Goal: Task Accomplishment & Management: Manage account settings

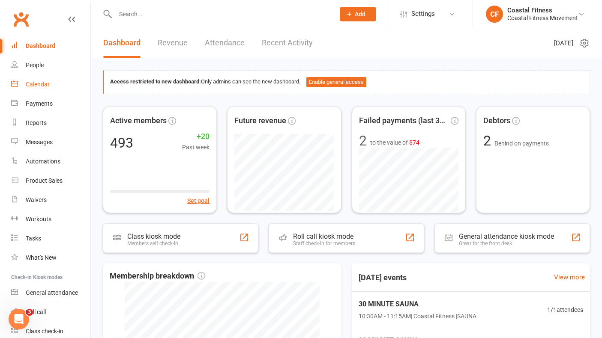
click at [36, 83] on div "Calendar" at bounding box center [38, 84] width 24 height 7
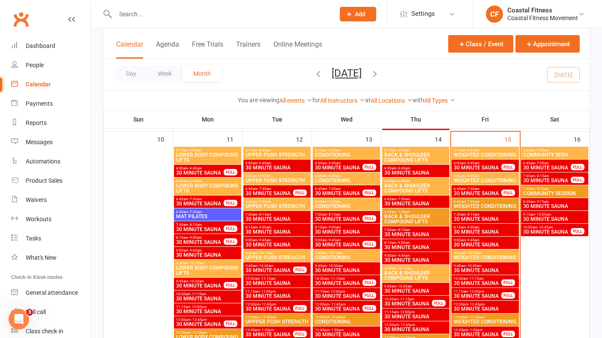
scroll to position [656, 0]
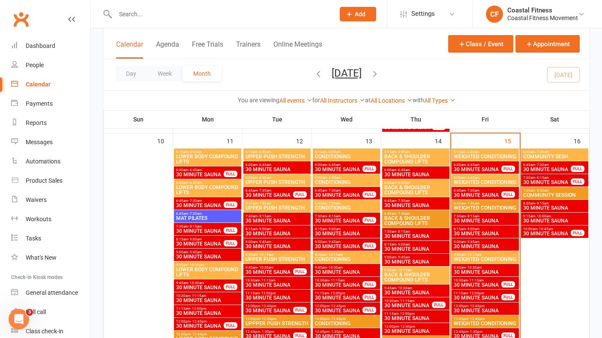
click at [483, 168] on span "30 MINUTE SAUNA" at bounding box center [477, 169] width 48 height 5
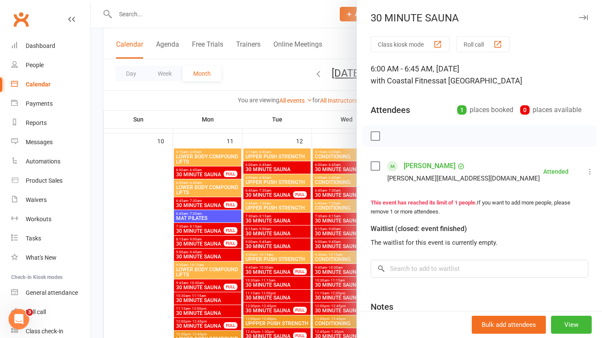
click at [585, 18] on icon "button" at bounding box center [583, 17] width 9 height 5
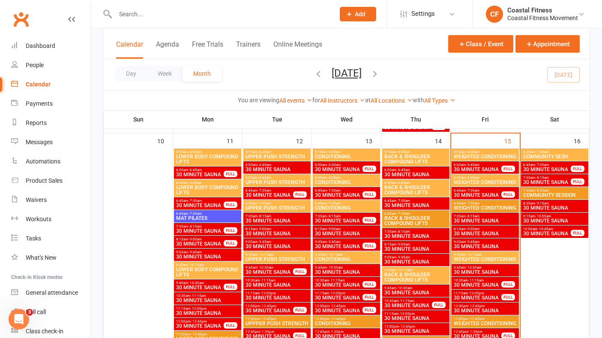
click at [475, 195] on span "30 MINUTE SAUNA" at bounding box center [477, 195] width 48 height 5
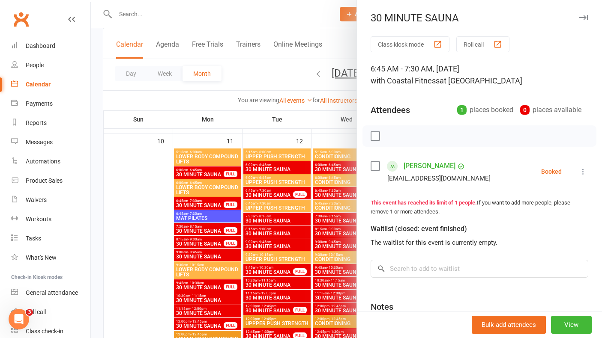
click at [585, 168] on icon at bounding box center [583, 172] width 9 height 9
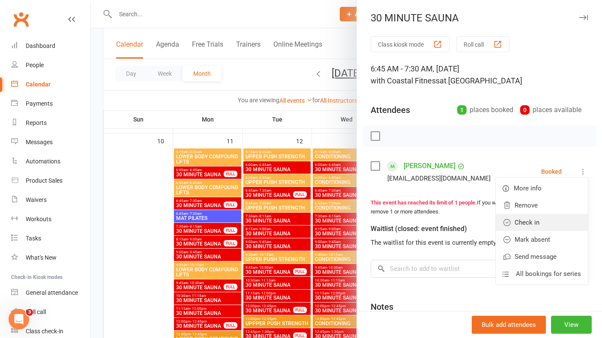
click at [542, 223] on link "Check in" at bounding box center [542, 222] width 92 height 17
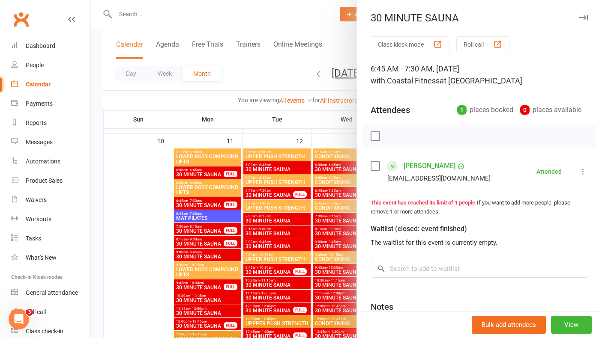
click at [581, 19] on icon "button" at bounding box center [583, 17] width 9 height 5
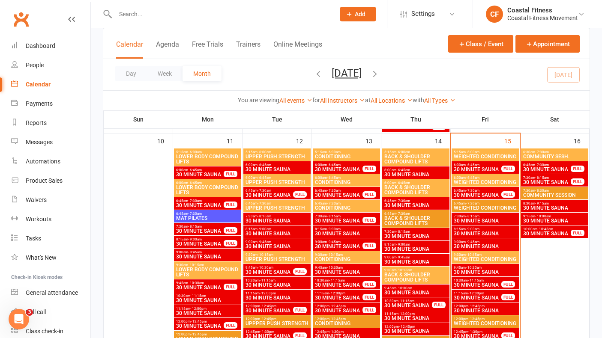
click at [487, 195] on span "30 MINUTE SAUNA" at bounding box center [477, 195] width 48 height 5
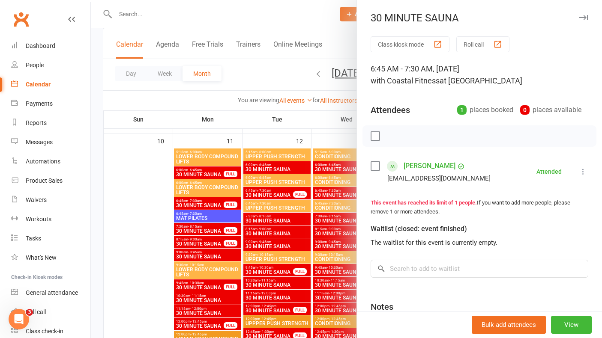
click at [580, 18] on icon "button" at bounding box center [583, 17] width 9 height 5
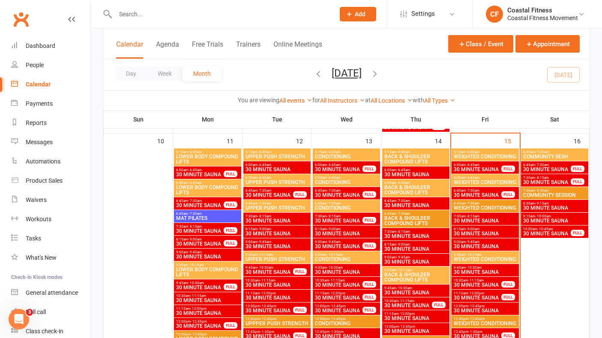
click at [479, 207] on span "WEIGHTED CONDITIONING" at bounding box center [485, 208] width 64 height 5
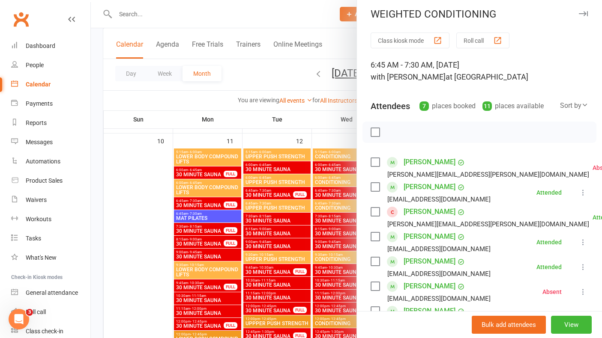
scroll to position [0, 0]
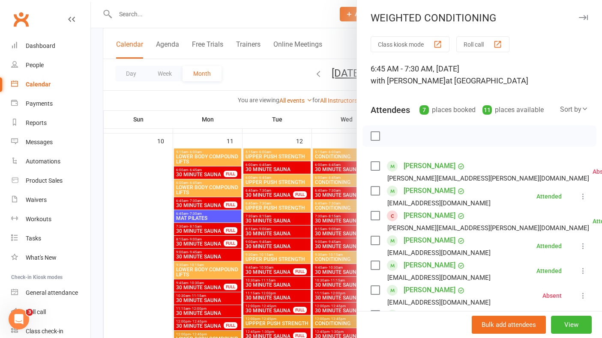
click at [583, 14] on button "button" at bounding box center [583, 17] width 10 height 10
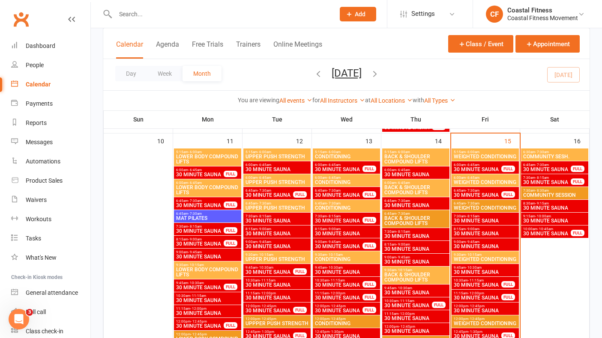
click at [477, 181] on span "WEIGHTED CONDITIONING" at bounding box center [485, 182] width 64 height 5
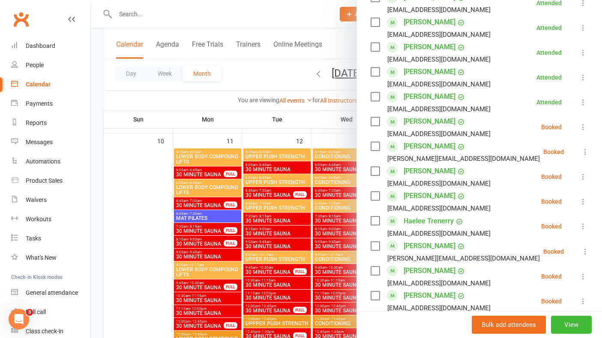
scroll to position [357, 0]
click at [584, 123] on icon at bounding box center [583, 127] width 9 height 9
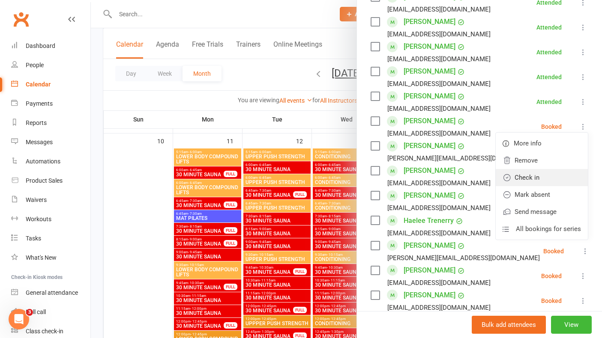
click at [527, 169] on link "Check in" at bounding box center [542, 177] width 92 height 17
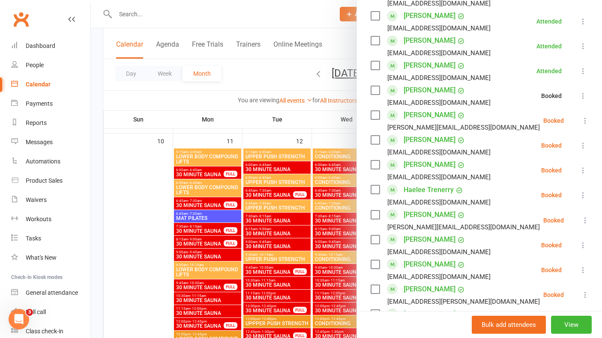
scroll to position [389, 0]
click at [583, 116] on icon at bounding box center [585, 120] width 9 height 9
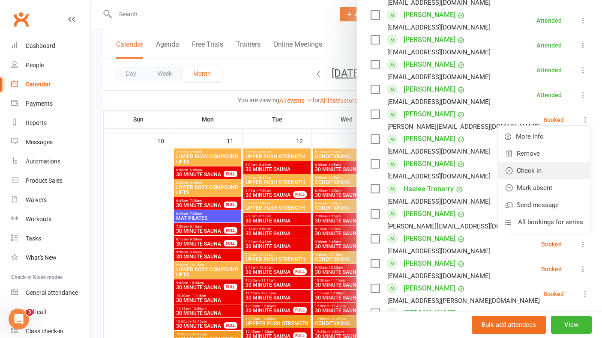
click at [539, 162] on link "Check in" at bounding box center [544, 170] width 92 height 17
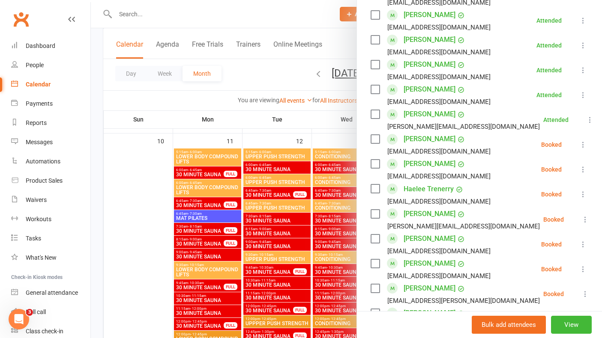
click at [582, 141] on icon at bounding box center [583, 145] width 9 height 9
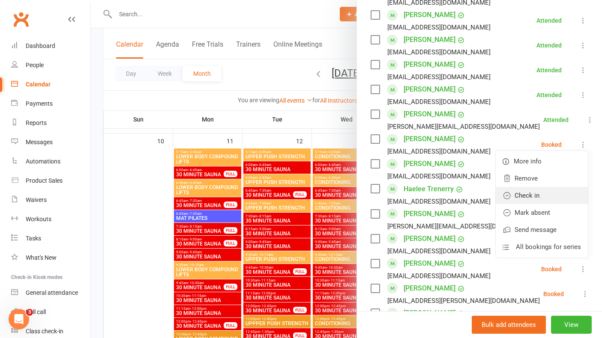
click at [536, 187] on link "Check in" at bounding box center [542, 195] width 92 height 17
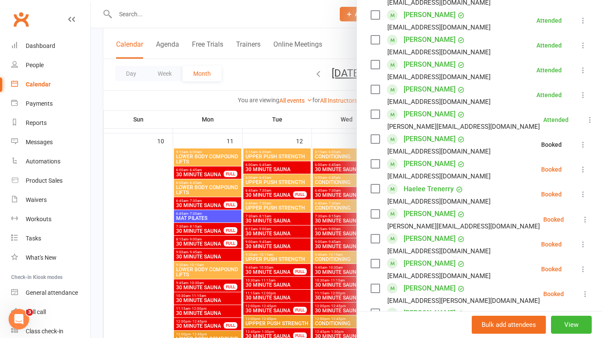
scroll to position [431, 0]
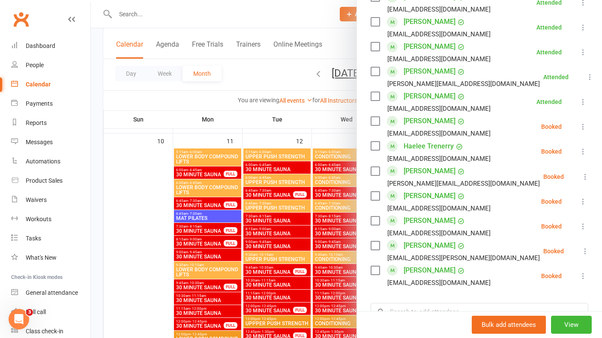
click at [584, 123] on icon at bounding box center [583, 127] width 9 height 9
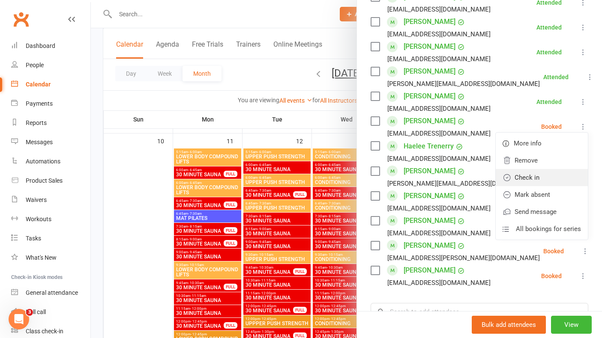
click at [535, 169] on link "Check in" at bounding box center [542, 177] width 92 height 17
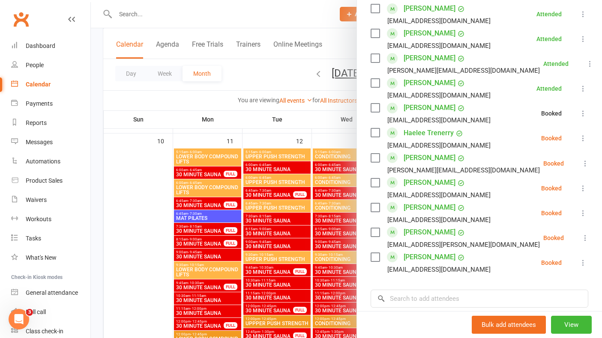
scroll to position [447, 0]
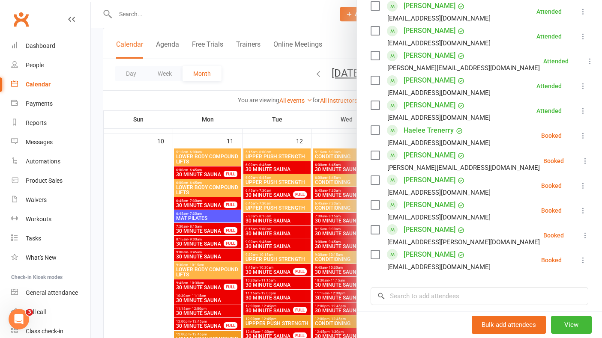
click at [582, 132] on icon at bounding box center [583, 136] width 9 height 9
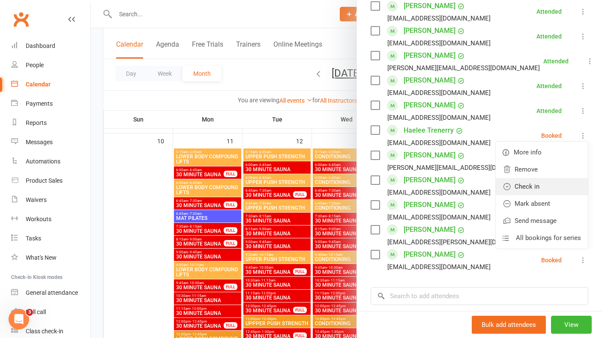
click at [542, 178] on link "Check in" at bounding box center [542, 186] width 92 height 17
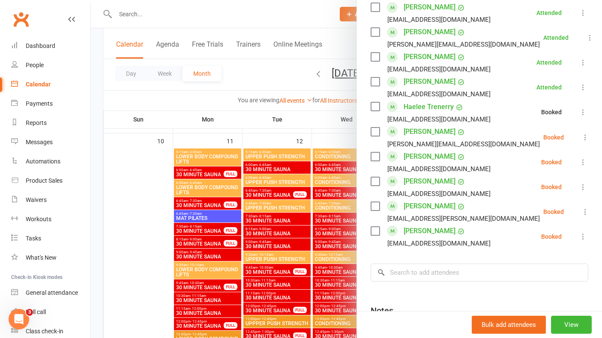
scroll to position [475, 0]
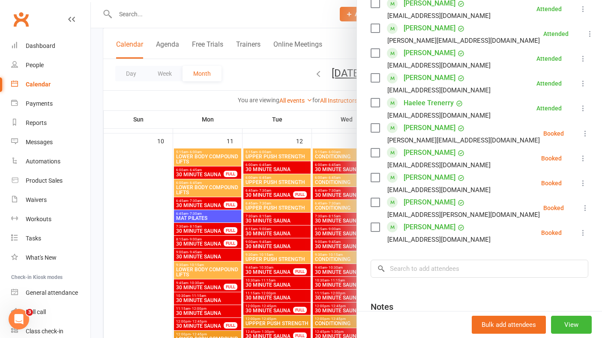
click at [587, 129] on icon at bounding box center [585, 133] width 9 height 9
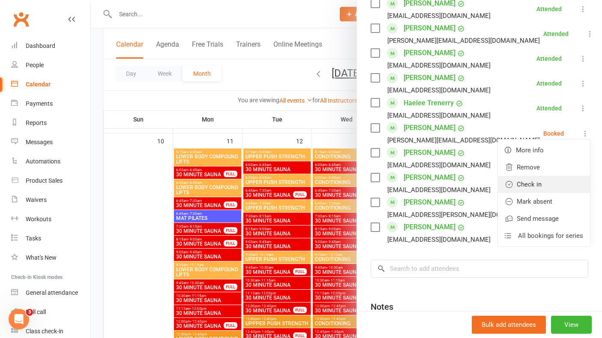
click at [545, 176] on link "Check in" at bounding box center [544, 184] width 92 height 17
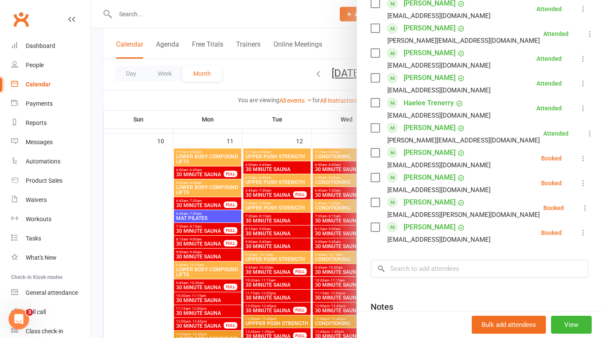
click at [584, 154] on icon at bounding box center [583, 158] width 9 height 9
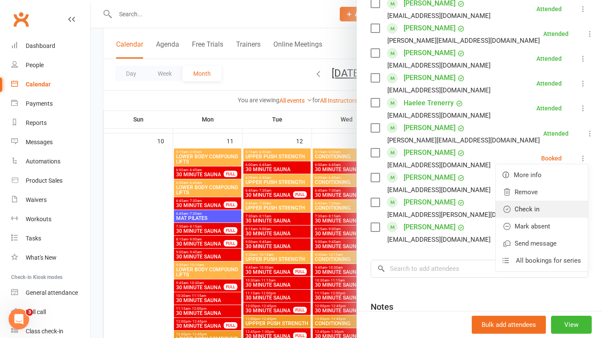
click at [533, 201] on link "Check in" at bounding box center [542, 209] width 92 height 17
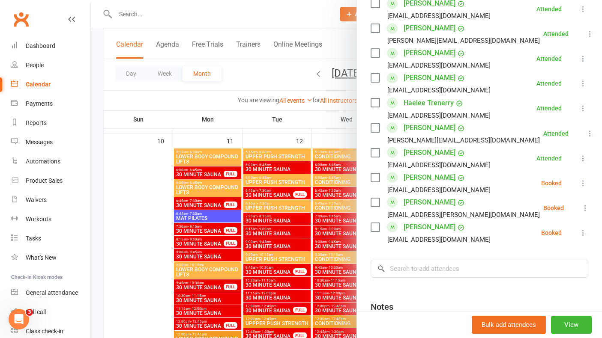
click at [583, 179] on icon at bounding box center [583, 183] width 9 height 9
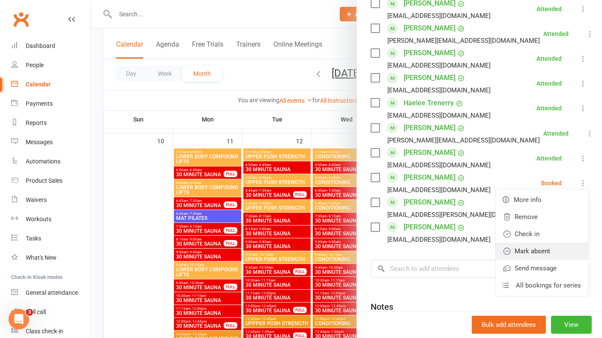
click at [537, 243] on link "Mark absent" at bounding box center [542, 251] width 92 height 17
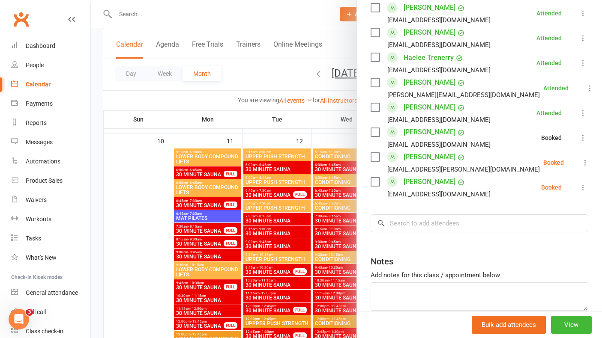
scroll to position [521, 0]
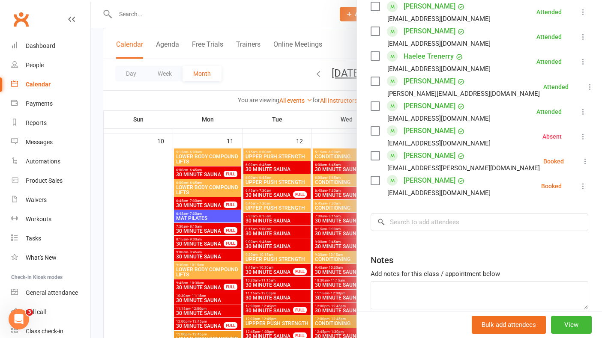
click at [584, 157] on icon at bounding box center [585, 161] width 9 height 9
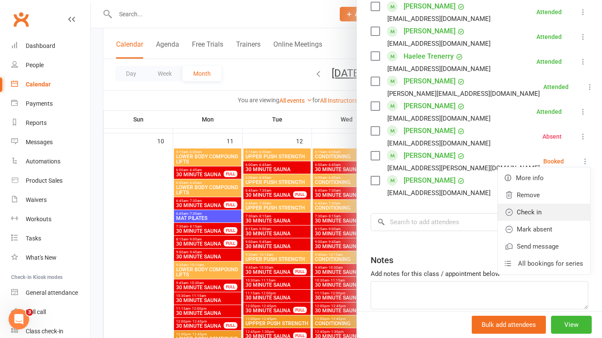
click at [538, 204] on link "Check in" at bounding box center [544, 212] width 92 height 17
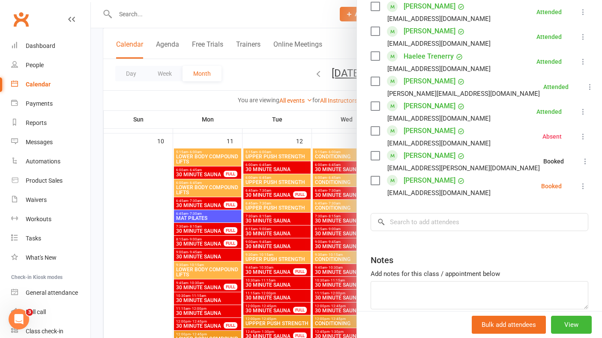
click at [579, 182] on icon at bounding box center [583, 186] width 9 height 9
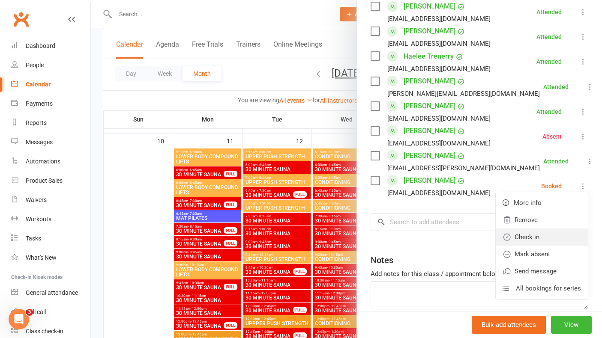
click at [533, 229] on link "Check in" at bounding box center [542, 237] width 92 height 17
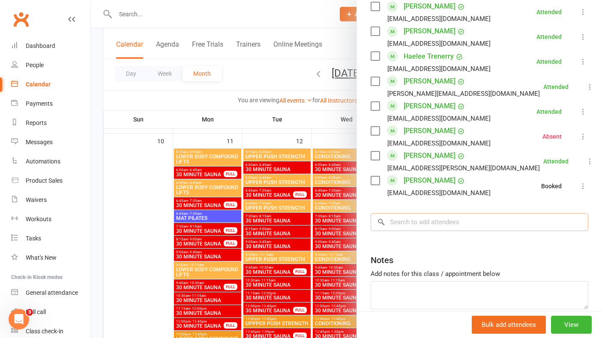
click at [416, 213] on input "search" at bounding box center [480, 222] width 218 height 18
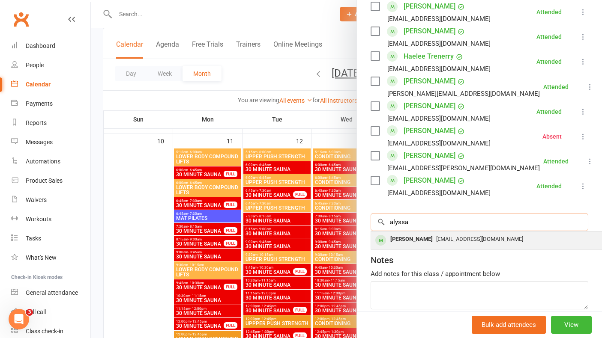
type input "alyssa"
click at [415, 233] on div "[PERSON_NAME]" at bounding box center [411, 239] width 49 height 12
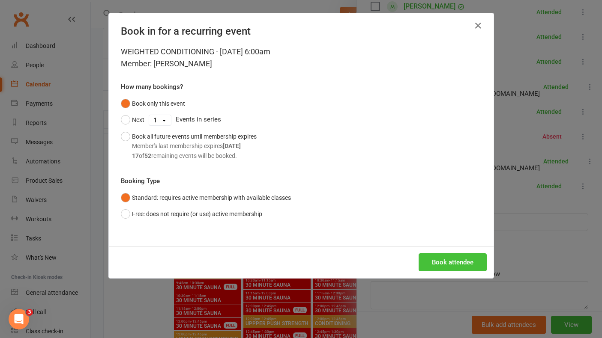
click at [441, 245] on div "Book in for a recurring event WEIGHTED CONDITIONING - [DATE] 6:00am Member: [PE…" at bounding box center [301, 145] width 385 height 265
click at [449, 268] on button "Book attendee" at bounding box center [453, 263] width 68 height 18
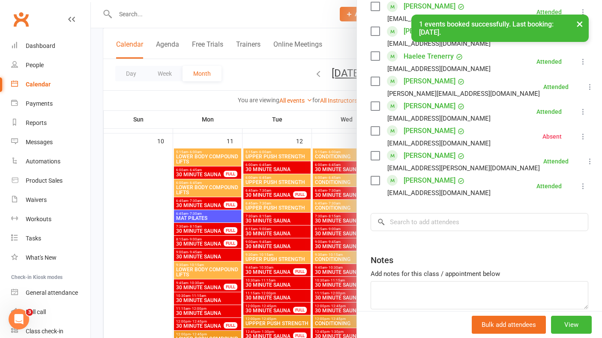
scroll to position [546, 0]
click at [431, 213] on input "search" at bounding box center [480, 222] width 218 height 18
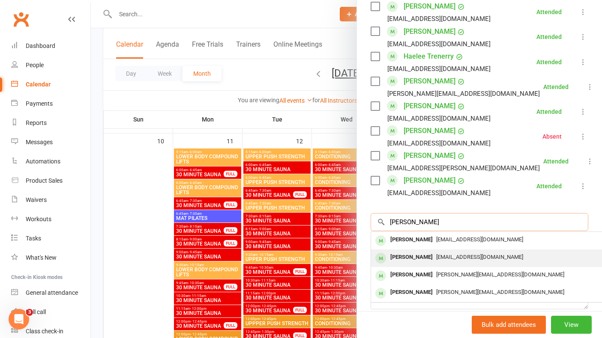
type input "[PERSON_NAME]"
click at [436, 254] on span "[EMAIL_ADDRESS][DOMAIN_NAME]" at bounding box center [479, 257] width 87 height 6
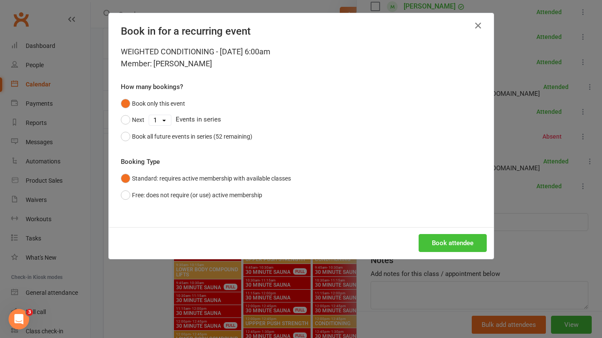
click at [437, 242] on button "Book attendee" at bounding box center [453, 243] width 68 height 18
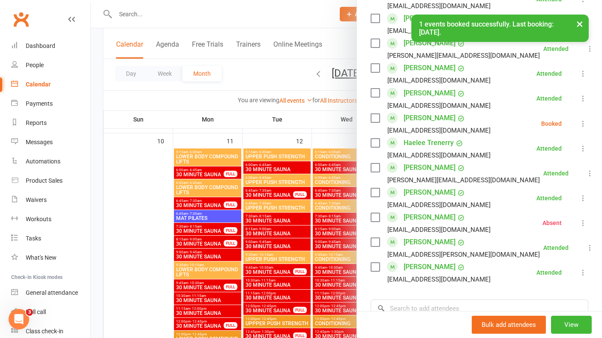
scroll to position [485, 0]
click at [584, 120] on icon at bounding box center [583, 124] width 9 height 9
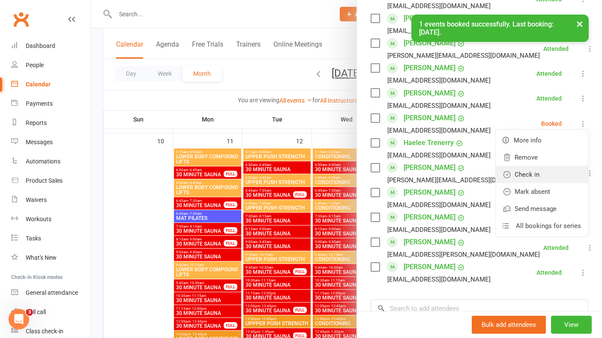
click at [548, 166] on link "Check in" at bounding box center [542, 174] width 92 height 17
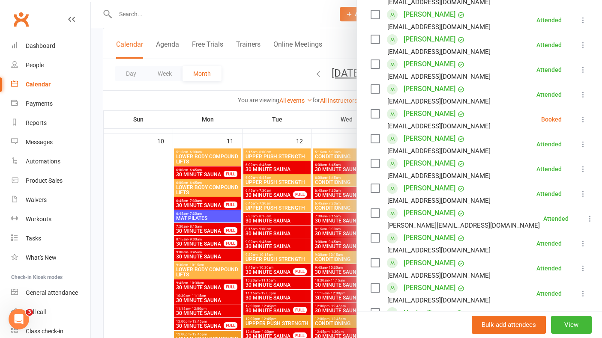
scroll to position [314, 0]
click at [584, 116] on icon at bounding box center [583, 120] width 9 height 9
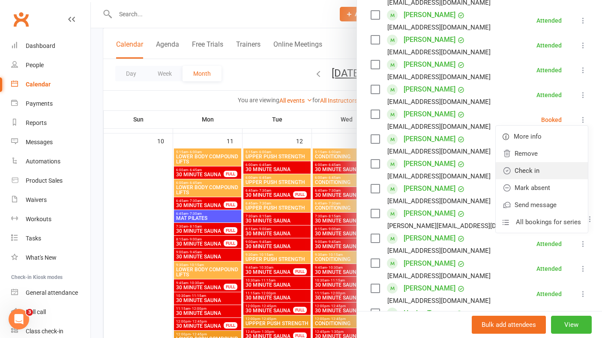
click at [553, 162] on link "Check in" at bounding box center [542, 170] width 92 height 17
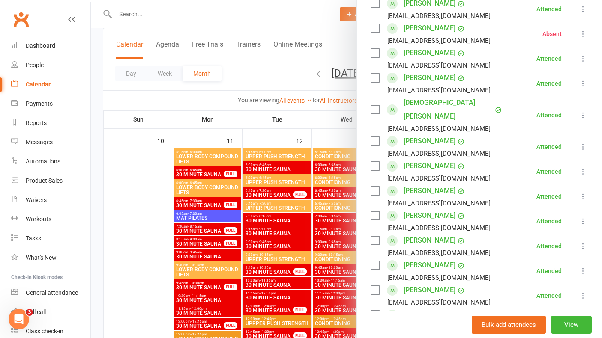
scroll to position [0, 0]
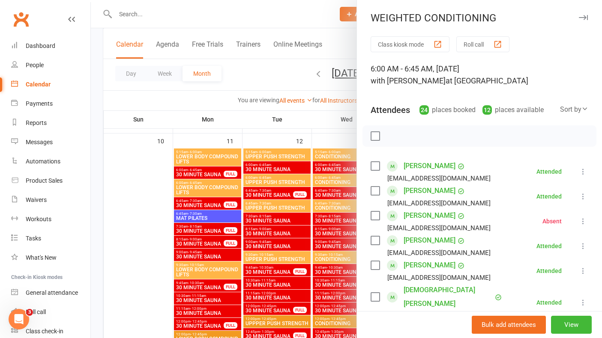
click at [582, 16] on icon "button" at bounding box center [583, 17] width 9 height 5
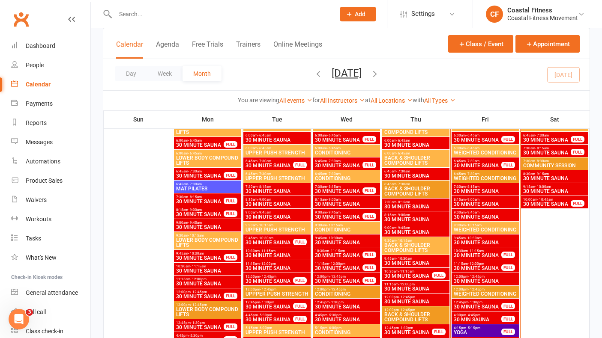
scroll to position [695, 0]
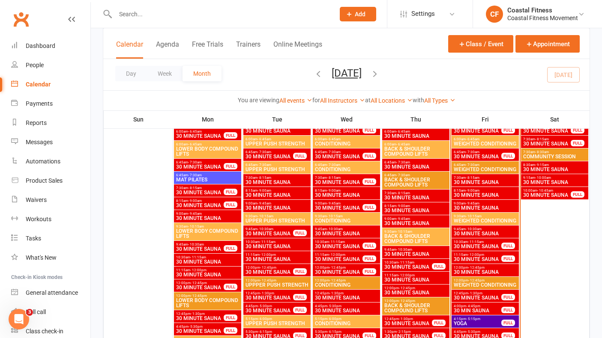
click at [475, 215] on span "- 10:15am" at bounding box center [474, 217] width 16 height 4
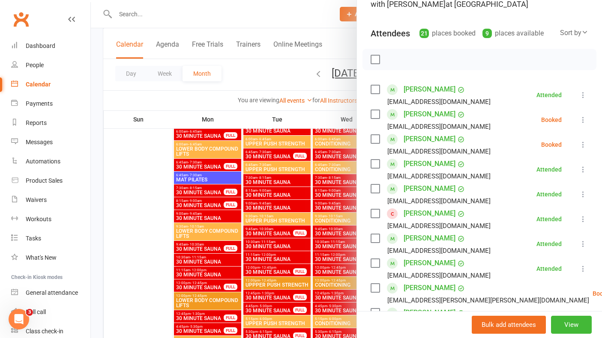
scroll to position [99, 0]
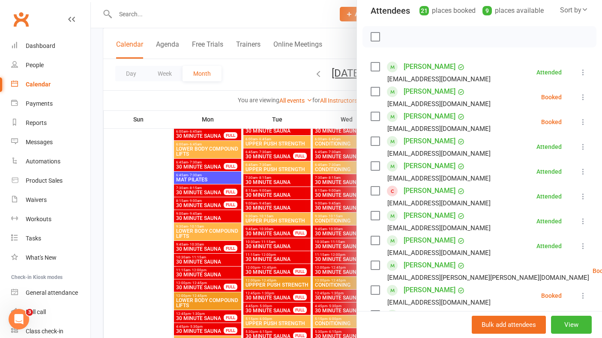
click at [584, 99] on icon at bounding box center [583, 97] width 9 height 9
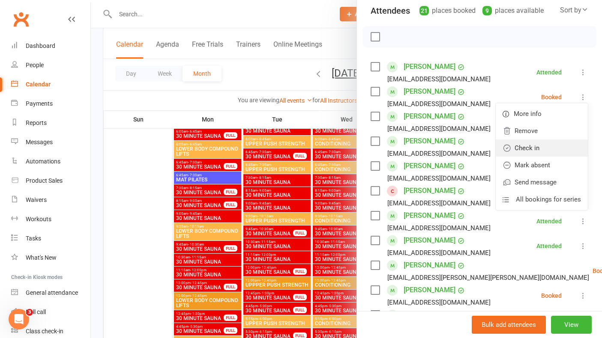
click at [552, 149] on link "Check in" at bounding box center [542, 148] width 92 height 17
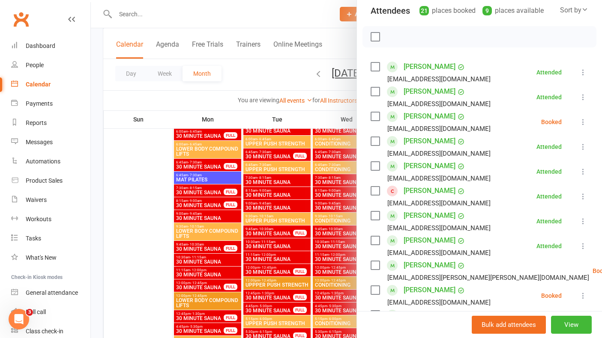
click at [585, 119] on icon at bounding box center [583, 122] width 9 height 9
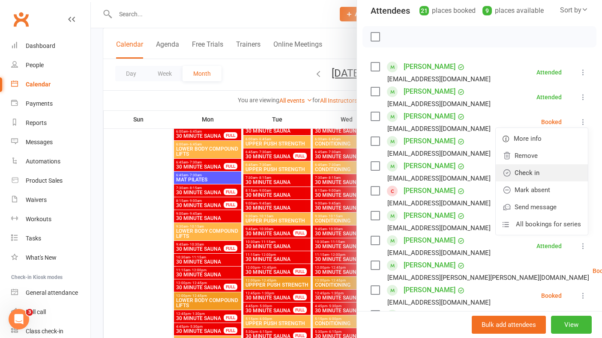
click at [542, 175] on link "Check in" at bounding box center [542, 173] width 92 height 17
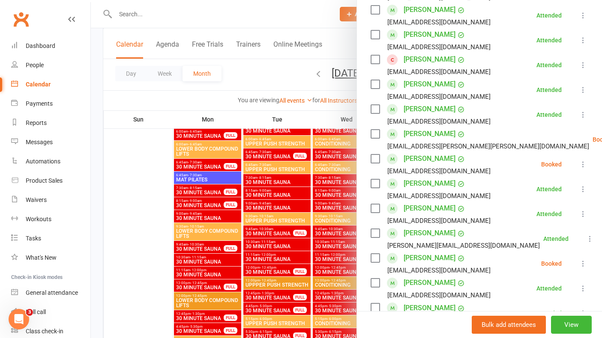
scroll to position [233, 0]
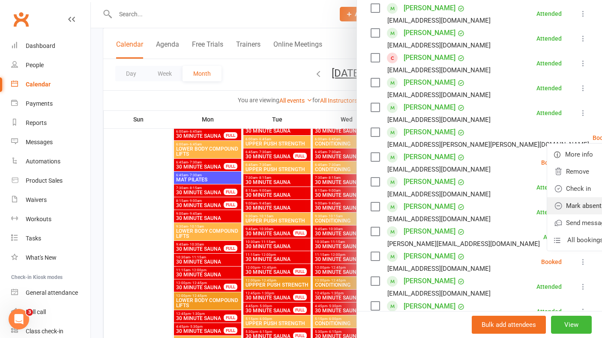
click at [547, 207] on link "Mark absent" at bounding box center [593, 206] width 92 height 17
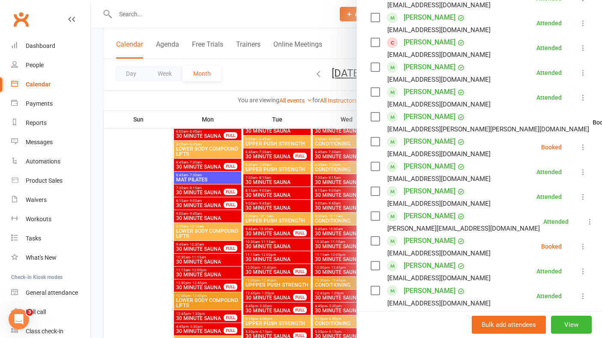
scroll to position [250, 0]
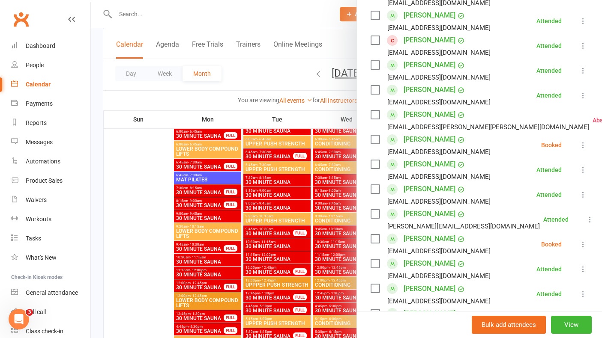
click at [581, 141] on icon at bounding box center [583, 145] width 9 height 9
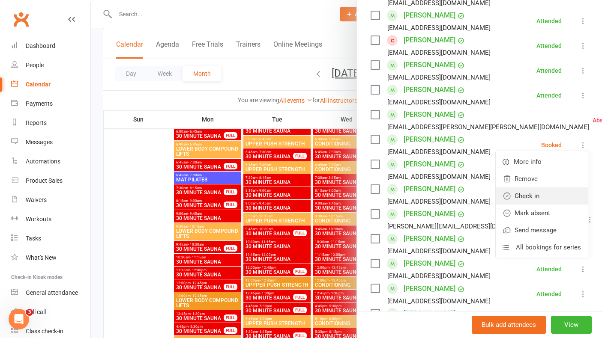
click at [541, 199] on link "Check in" at bounding box center [542, 196] width 92 height 17
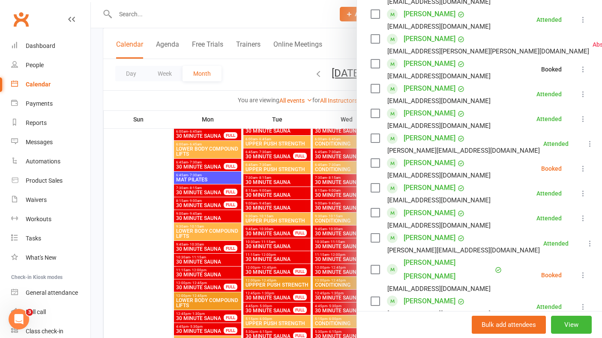
scroll to position [327, 0]
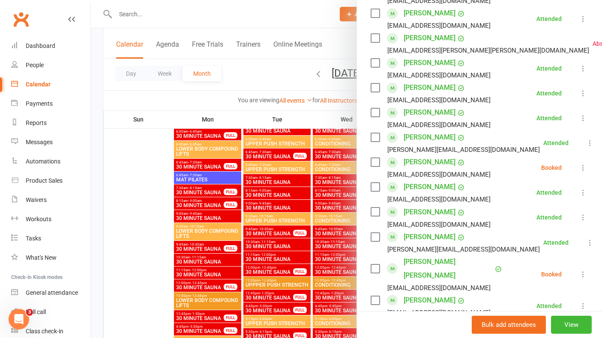
click at [584, 165] on icon at bounding box center [583, 168] width 9 height 9
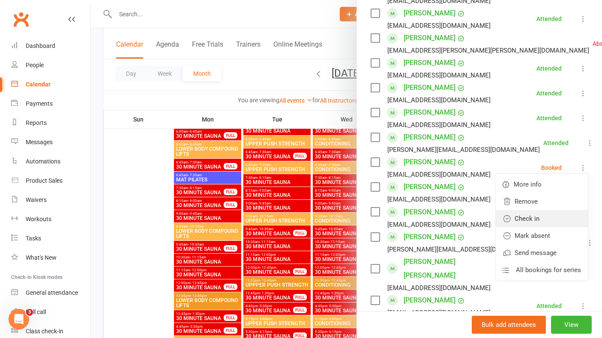
click at [548, 222] on link "Check in" at bounding box center [542, 218] width 92 height 17
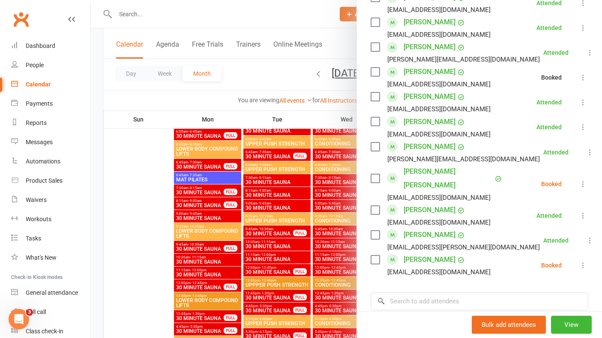
scroll to position [426, 0]
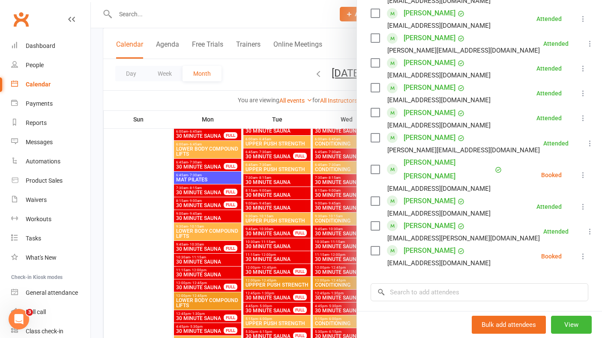
click at [582, 171] on icon at bounding box center [583, 175] width 9 height 9
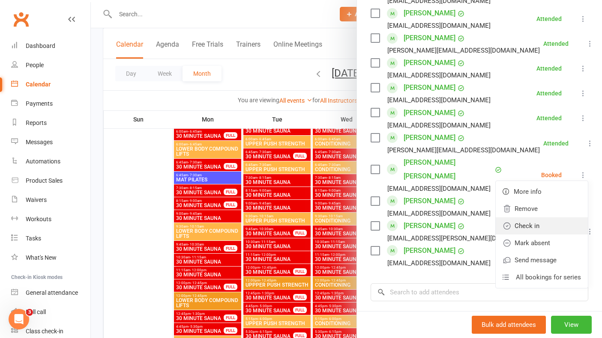
click at [536, 222] on link "Check in" at bounding box center [542, 226] width 92 height 17
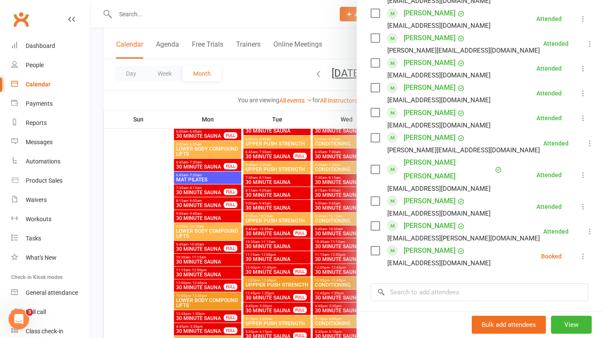
click at [584, 252] on icon at bounding box center [583, 256] width 9 height 9
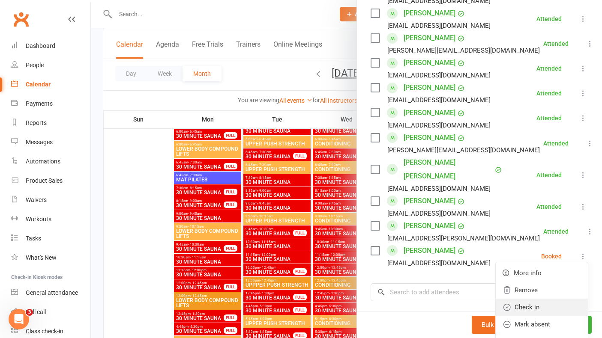
click at [540, 299] on link "Check in" at bounding box center [542, 307] width 92 height 17
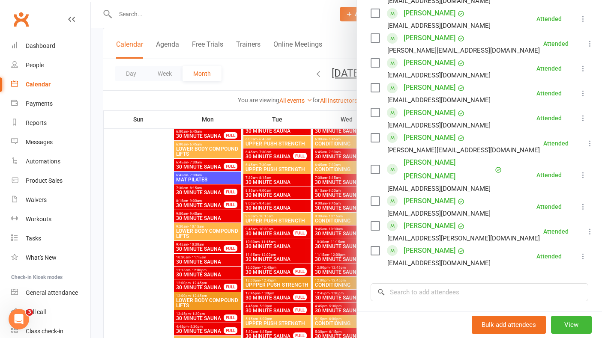
scroll to position [0, 0]
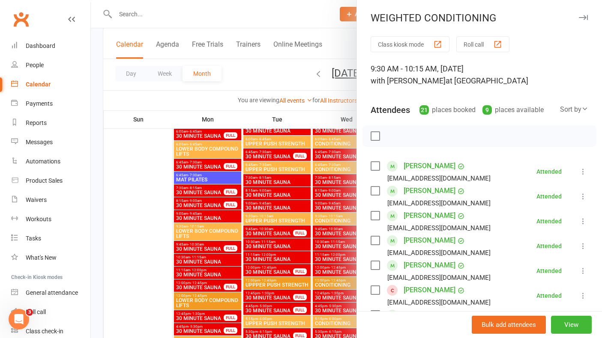
click at [584, 16] on icon "button" at bounding box center [583, 17] width 9 height 5
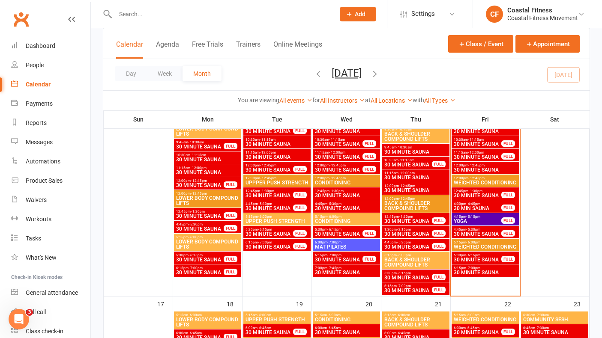
scroll to position [794, 0]
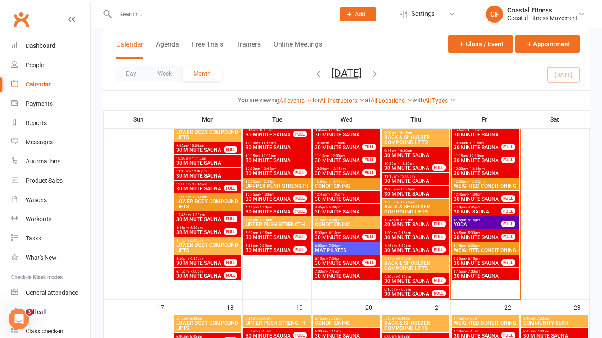
click at [338, 212] on span "30 MINUTE SAUNA" at bounding box center [346, 212] width 64 height 5
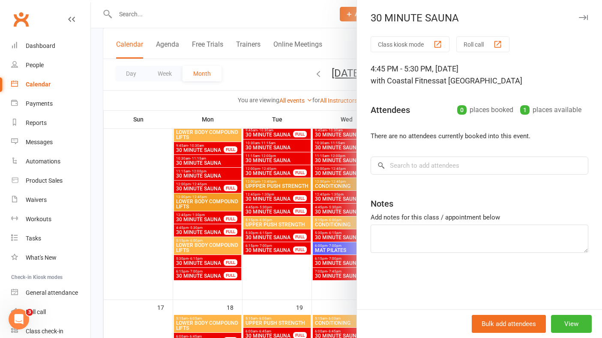
click at [581, 14] on button "button" at bounding box center [583, 17] width 10 height 10
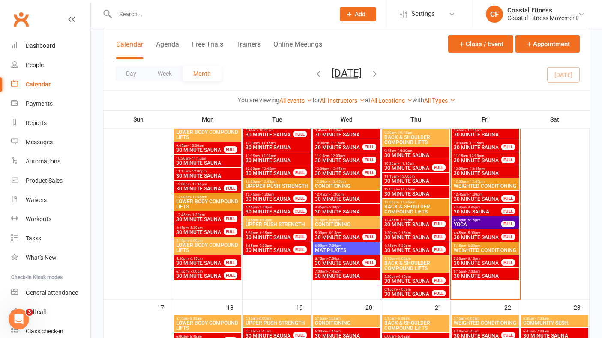
click at [347, 223] on span "CONDITIONING" at bounding box center [346, 224] width 64 height 5
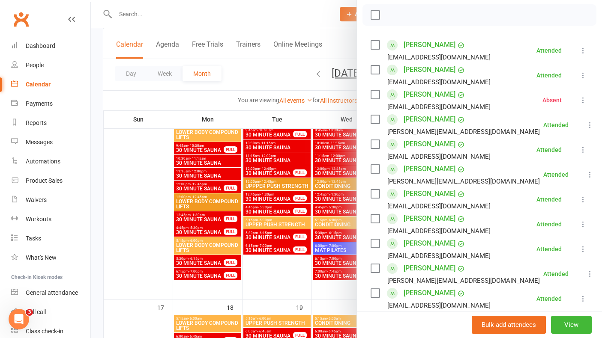
scroll to position [0, 0]
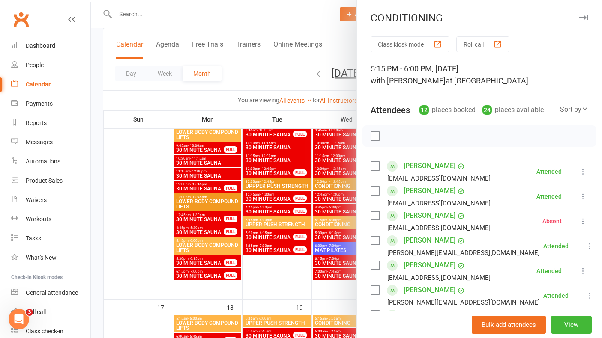
click at [581, 19] on icon "button" at bounding box center [583, 17] width 9 height 5
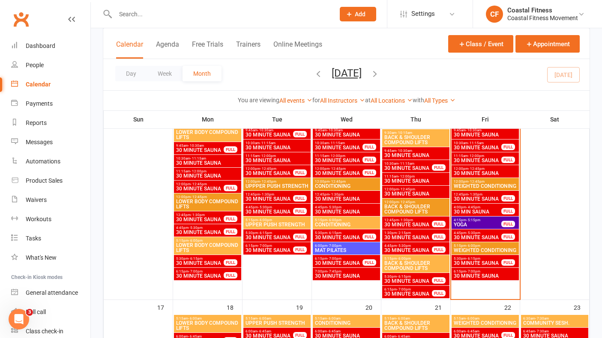
scroll to position [780, 0]
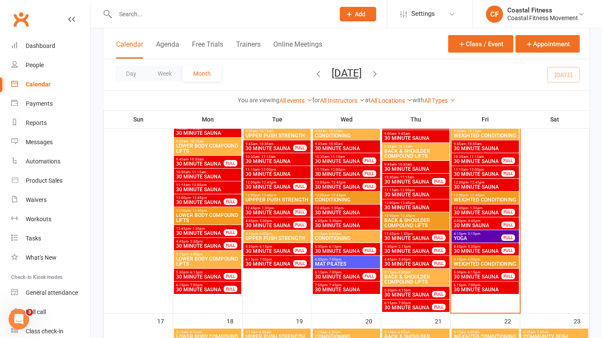
click at [470, 174] on span "30 MINUTE SAUNA" at bounding box center [477, 174] width 48 height 5
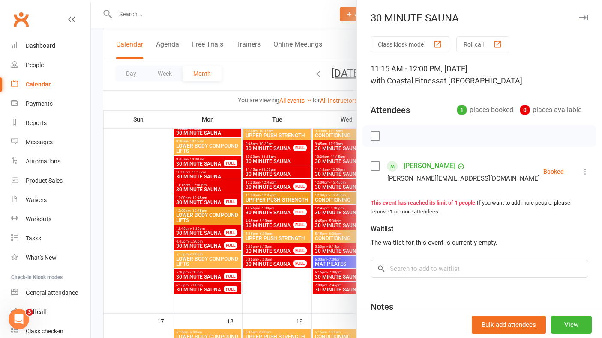
click at [586, 12] on div "30 MINUTE SAUNA Class kiosk mode Roll call 11:15 AM - 12:00 PM, [DATE] with Coa…" at bounding box center [478, 169] width 245 height 338
click at [585, 15] on button "button" at bounding box center [583, 17] width 10 height 10
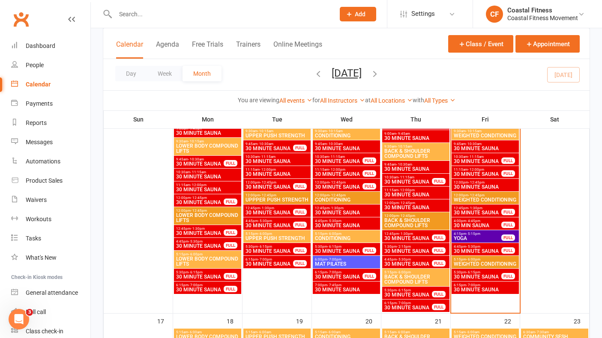
click at [486, 195] on span "12:00pm - 12:45pm" at bounding box center [485, 196] width 64 height 4
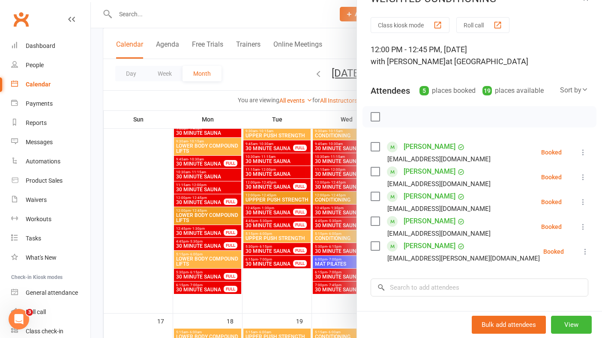
scroll to position [0, 0]
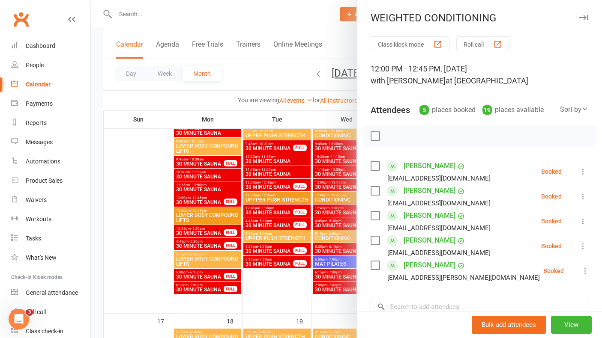
click at [584, 18] on icon "button" at bounding box center [583, 17] width 9 height 5
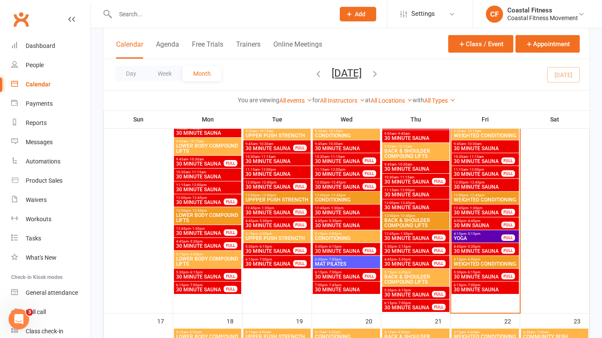
click at [478, 159] on span "30 MINUTE SAUNA" at bounding box center [477, 161] width 48 height 5
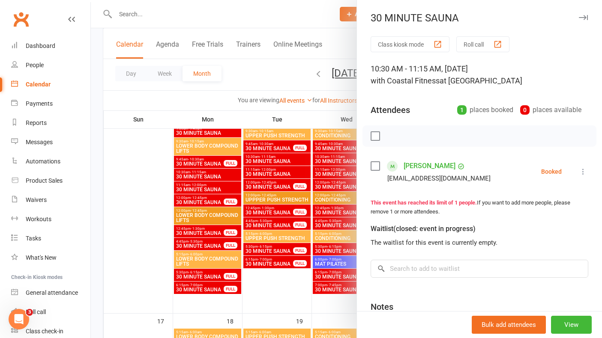
click at [581, 171] on icon at bounding box center [583, 172] width 9 height 9
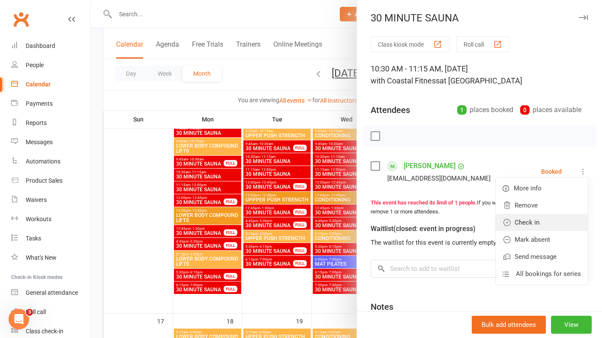
click at [533, 222] on link "Check in" at bounding box center [542, 222] width 92 height 17
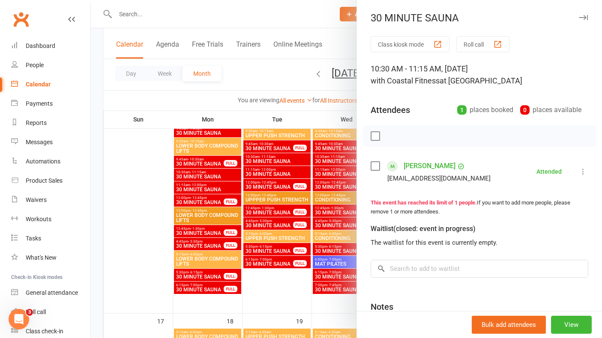
click at [584, 16] on icon "button" at bounding box center [583, 17] width 9 height 5
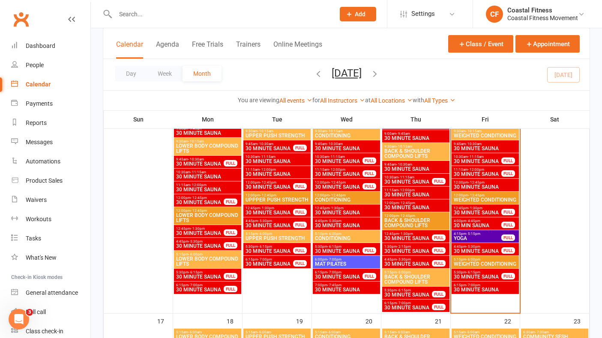
click at [470, 198] on span "WEIGHTED CONDITIONING" at bounding box center [485, 200] width 64 height 5
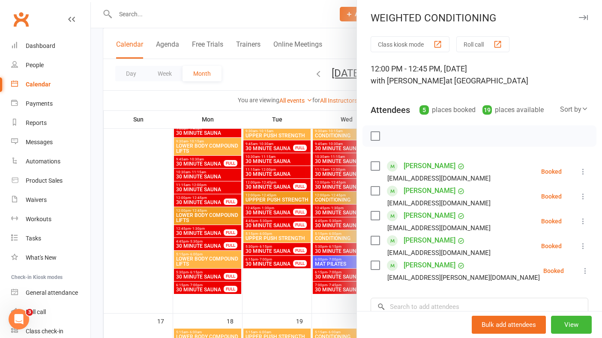
click at [584, 20] on icon "button" at bounding box center [583, 17] width 9 height 5
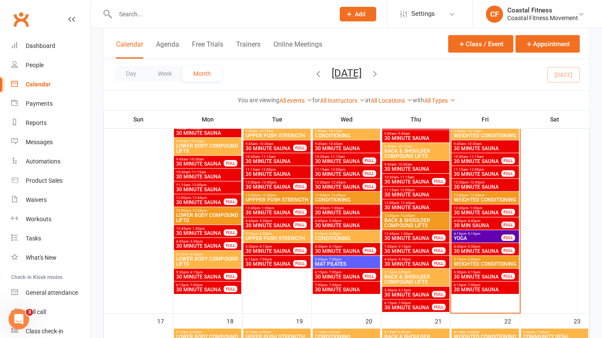
click at [220, 21] on div at bounding box center [216, 14] width 226 height 28
click at [216, 13] on input "text" at bounding box center [221, 14] width 216 height 12
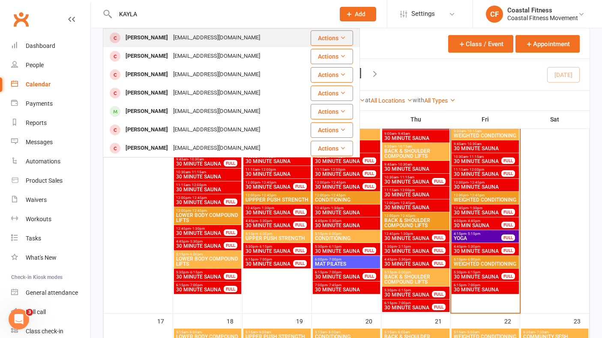
type input "KAYLA"
click at [215, 36] on div "[EMAIL_ADDRESS][DOMAIN_NAME]" at bounding box center [217, 38] width 92 height 12
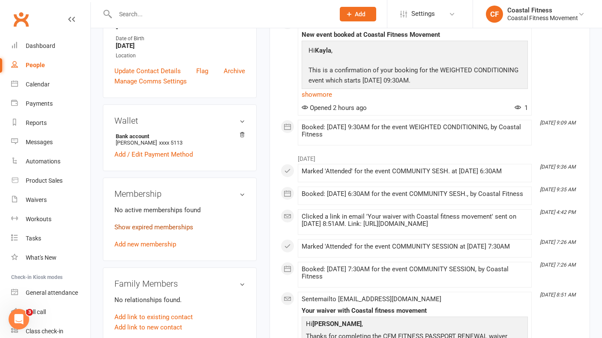
scroll to position [203, 0]
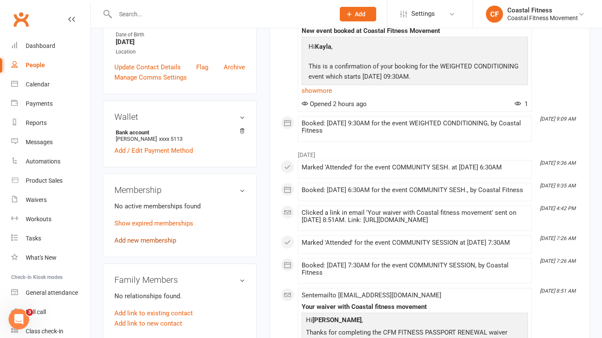
click at [156, 240] on link "Add new membership" at bounding box center [145, 241] width 62 height 8
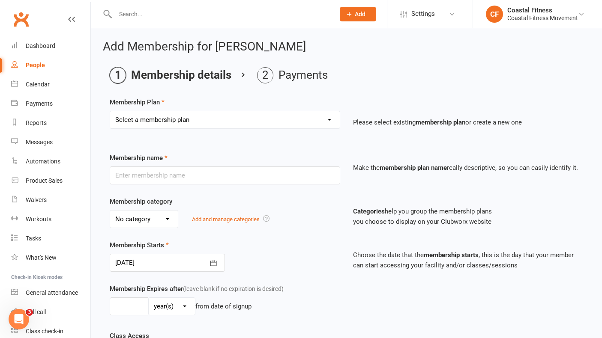
click at [308, 123] on select "Select a membership plan Create new Membership Plan GOLD MEMBERSHIP - FORTNIGHT…" at bounding box center [225, 119] width 230 height 17
select select "2"
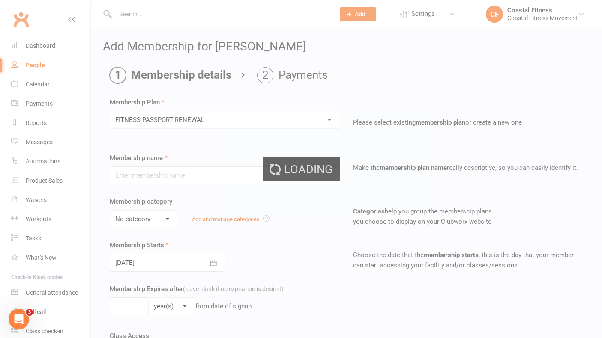
type input "FITNESS PASSPORT RENEWAL"
select select "0"
type input "6"
select select "2"
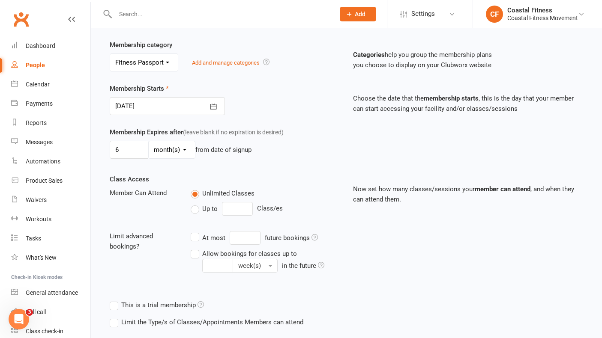
scroll to position [206, 0]
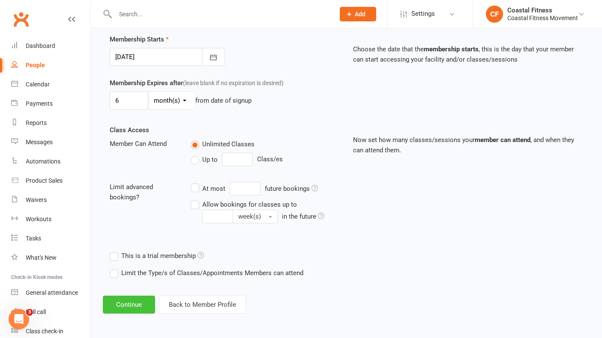
click at [141, 302] on button "Continue" at bounding box center [129, 305] width 52 height 18
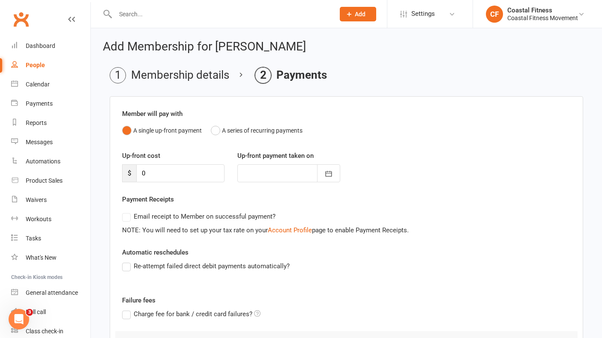
scroll to position [94, 0]
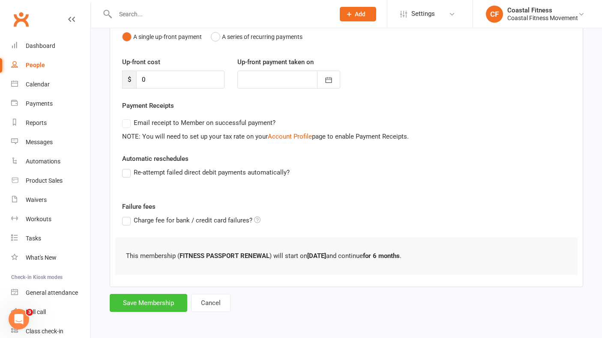
click at [138, 305] on button "Save Membership" at bounding box center [149, 303] width 78 height 18
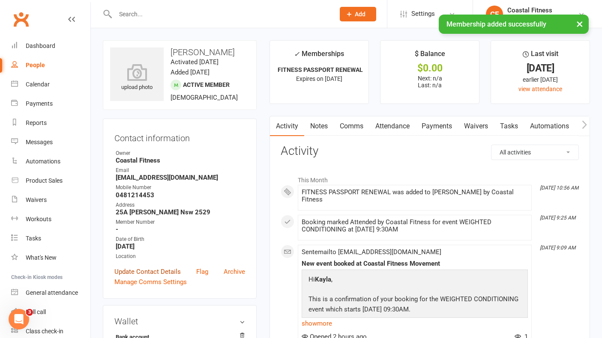
click at [132, 272] on link "Update Contact Details" at bounding box center [147, 272] width 66 height 10
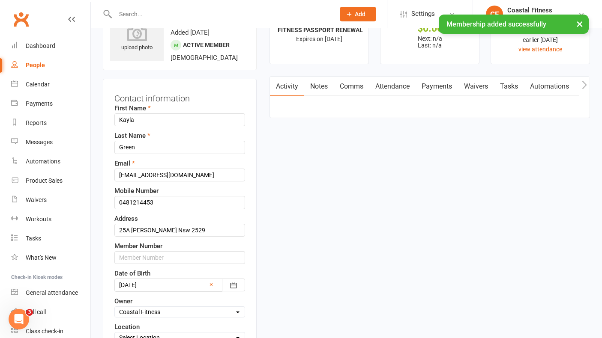
scroll to position [40, 0]
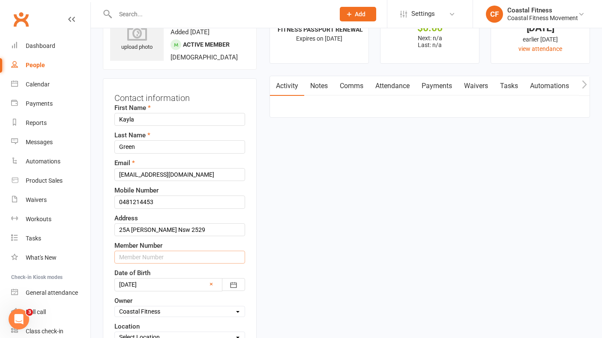
click at [139, 257] on input "text" at bounding box center [179, 257] width 131 height 13
type input "S"
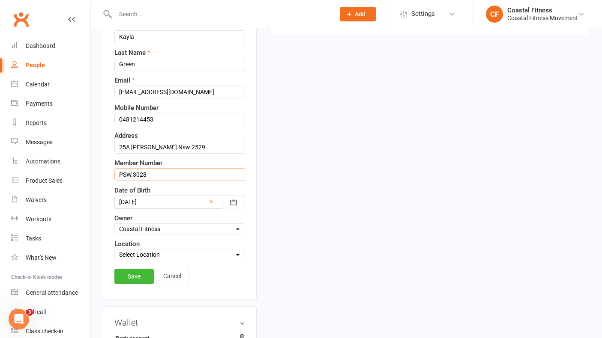
scroll to position [145, 0]
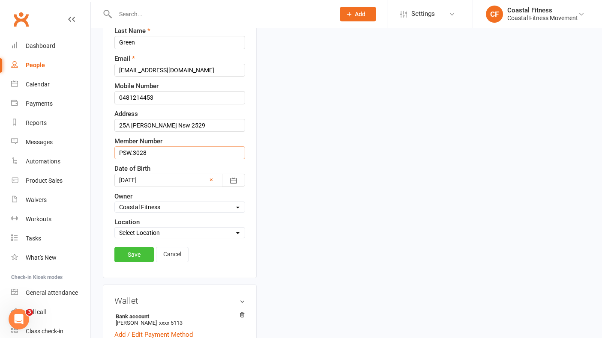
type input "PSW.3028"
click at [129, 257] on link "Save" at bounding box center [133, 254] width 39 height 15
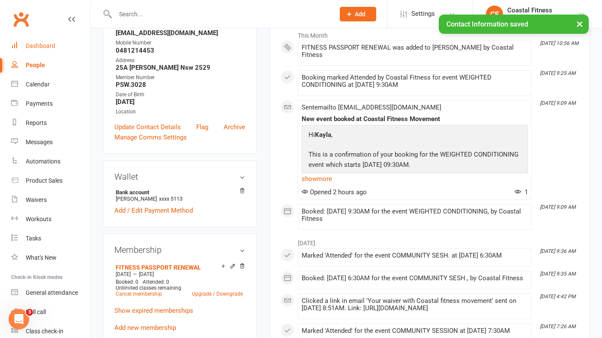
click at [39, 47] on div "Dashboard" at bounding box center [41, 45] width 30 height 7
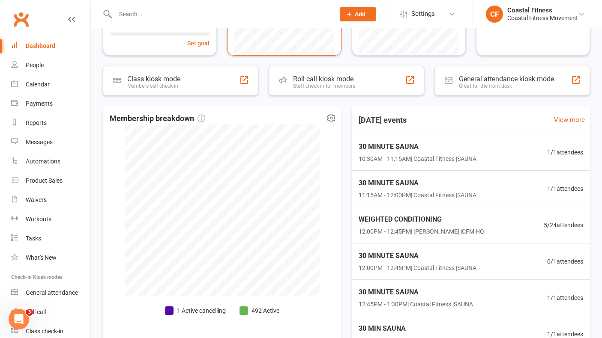
scroll to position [161, 0]
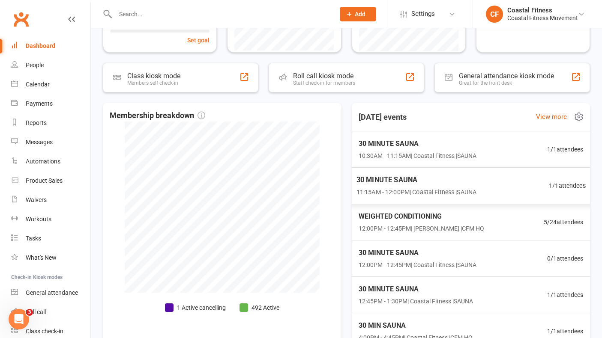
click at [389, 181] on span "30 MINUTE SAUNA" at bounding box center [416, 180] width 120 height 11
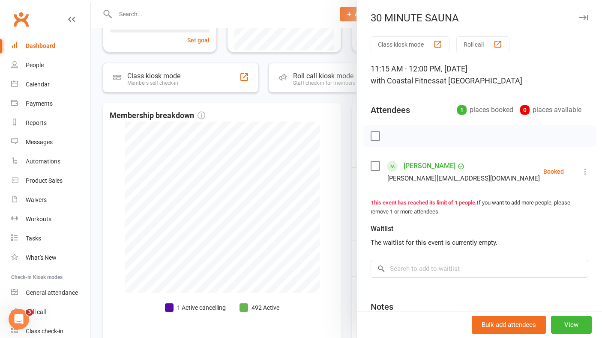
click at [583, 18] on icon "button" at bounding box center [583, 17] width 9 height 5
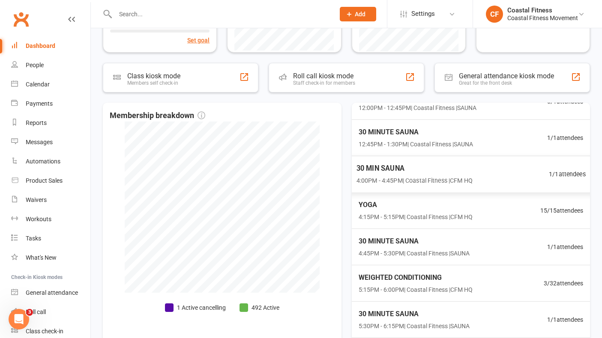
scroll to position [170, 0]
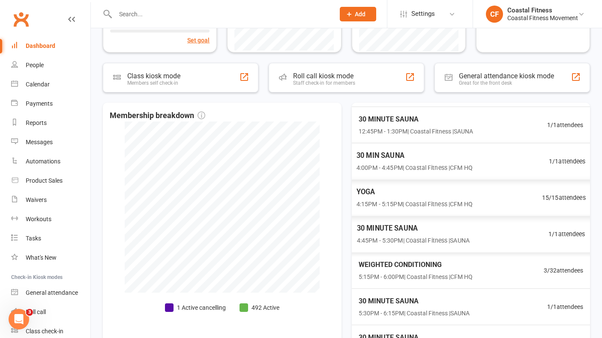
click at [394, 201] on span "4:15PM - 5:15PM | Coastal Fitness | CFM HQ" at bounding box center [414, 205] width 116 height 10
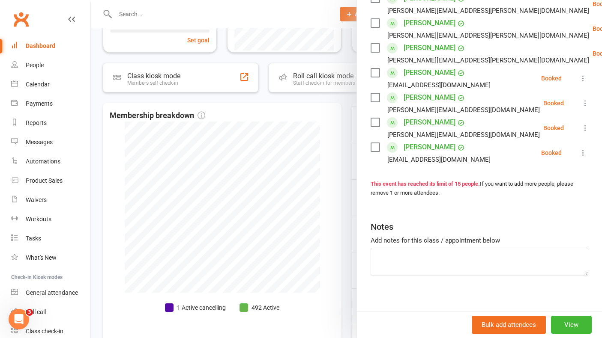
scroll to position [0, 0]
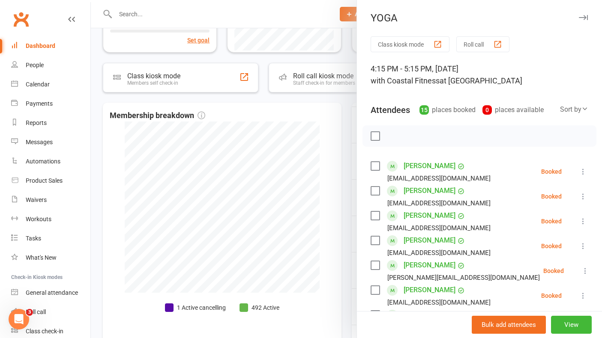
click at [584, 18] on icon "button" at bounding box center [583, 17] width 9 height 5
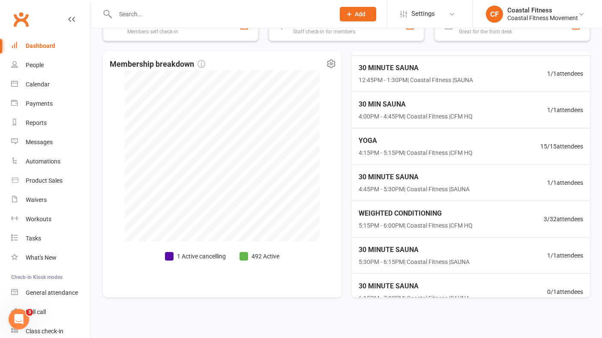
scroll to position [216, 0]
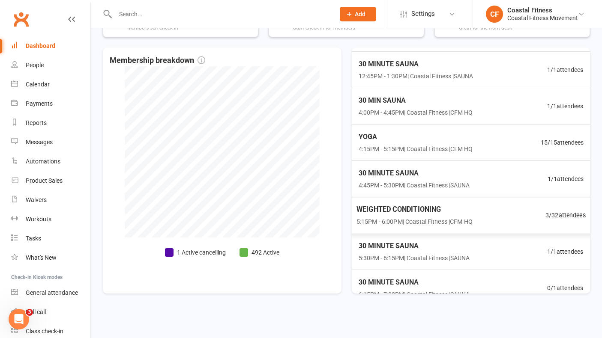
click at [418, 217] on span "5:15PM - 6:00PM | Coastal Fitness | CFM HQ" at bounding box center [414, 222] width 116 height 10
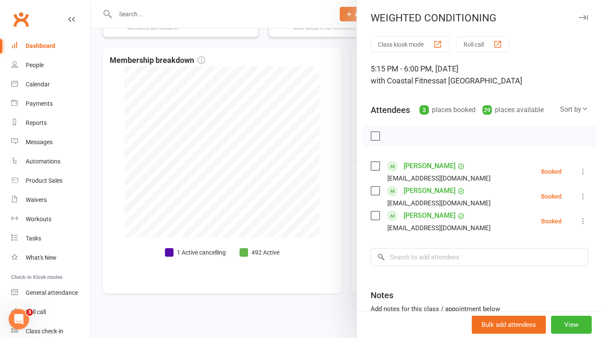
click at [584, 16] on icon "button" at bounding box center [583, 17] width 9 height 5
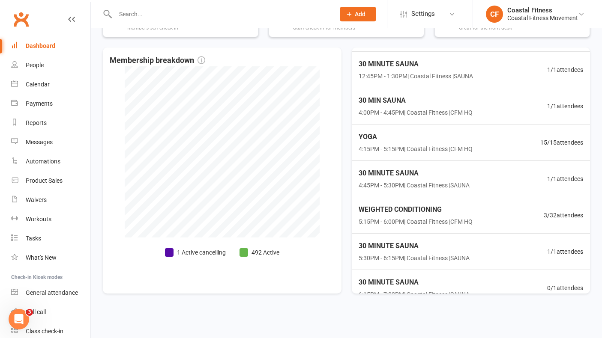
click at [170, 18] on input "text" at bounding box center [221, 14] width 216 height 12
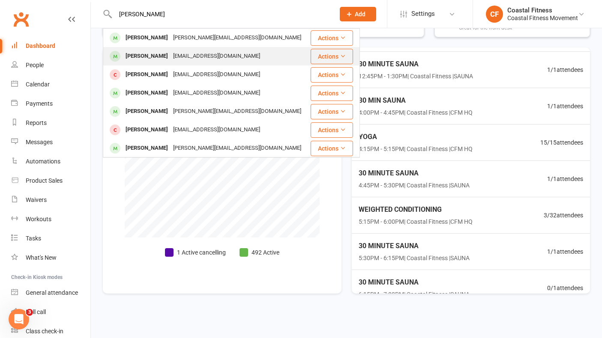
type input "[PERSON_NAME]"
click at [161, 57] on div "[PERSON_NAME]" at bounding box center [147, 56] width 48 height 12
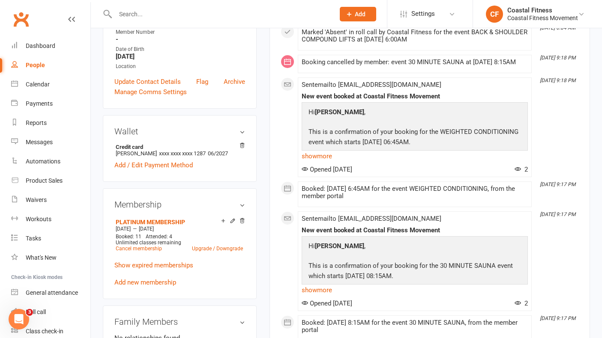
scroll to position [189, 0]
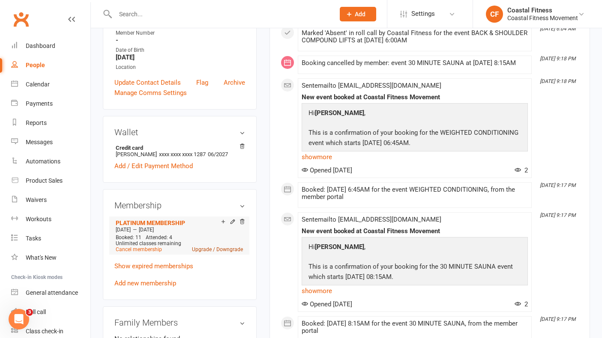
click at [210, 250] on link "Upgrade / Downgrade" at bounding box center [217, 250] width 51 height 6
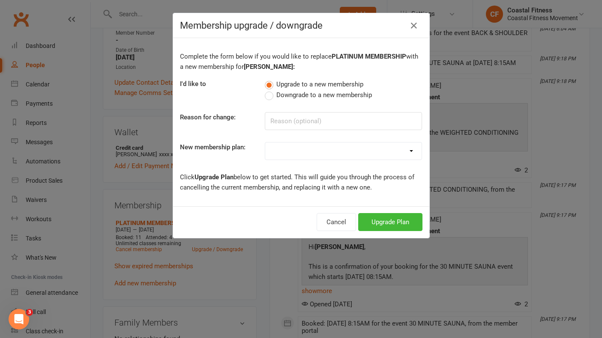
click at [269, 96] on label "Downgrade to a new membership" at bounding box center [318, 95] width 107 height 10
click at [269, 90] on input "Downgrade to a new membership" at bounding box center [268, 90] width 6 height 0
click at [280, 124] on input at bounding box center [343, 121] width 157 height 18
type input "Not using sauna"
click at [300, 147] on select "GOLD MEMBERSHIP - FORTNIGHTLY FITNESS PASSPORT RENEWAL 7 DAY FREE TRIAL 10 x SA…" at bounding box center [343, 151] width 156 height 17
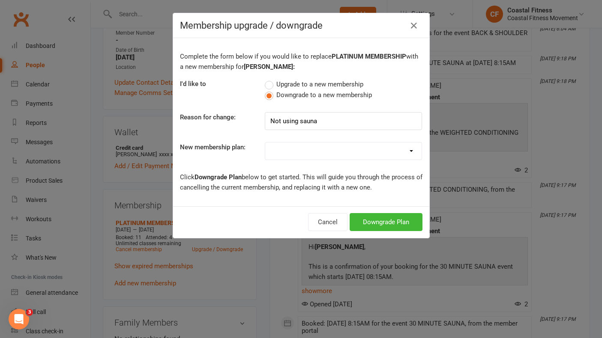
select select "6"
click at [386, 227] on button "Downgrade Plan" at bounding box center [386, 222] width 73 height 18
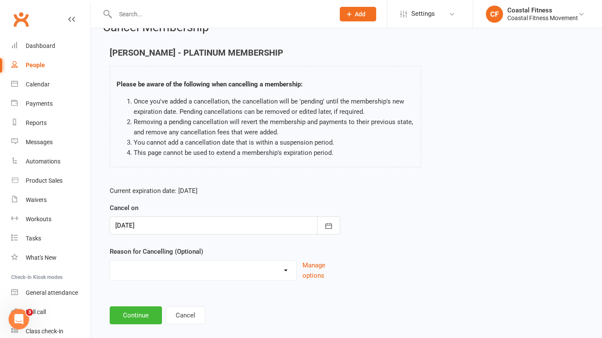
scroll to position [22, 0]
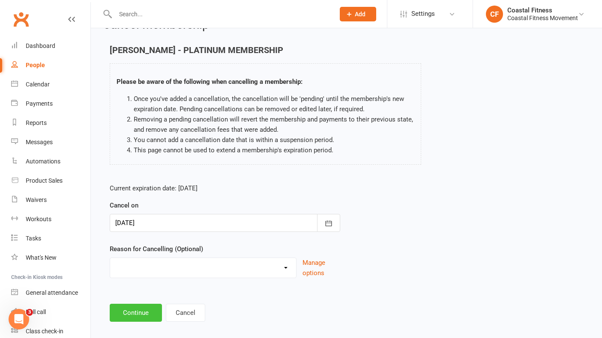
click at [147, 311] on button "Continue" at bounding box center [136, 313] width 52 height 18
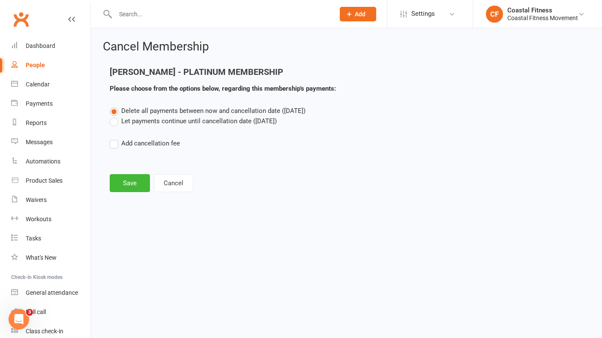
click at [116, 126] on label "Let payments continue until cancellation date ([DATE])" at bounding box center [193, 121] width 167 height 10
click at [115, 116] on input "Let payments continue until cancellation date ([DATE])" at bounding box center [113, 116] width 6 height 0
click at [132, 183] on button "Save" at bounding box center [130, 183] width 40 height 18
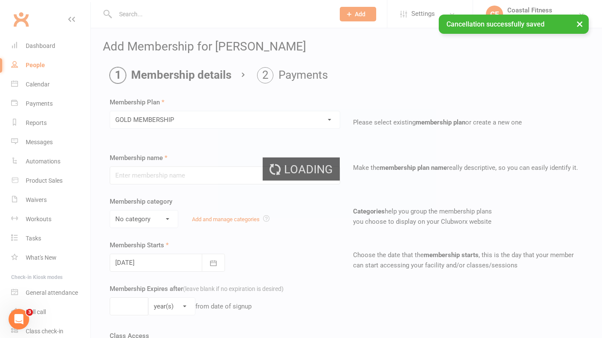
type input "GOLD MEMBERSHIP"
select select "3"
type input "1"
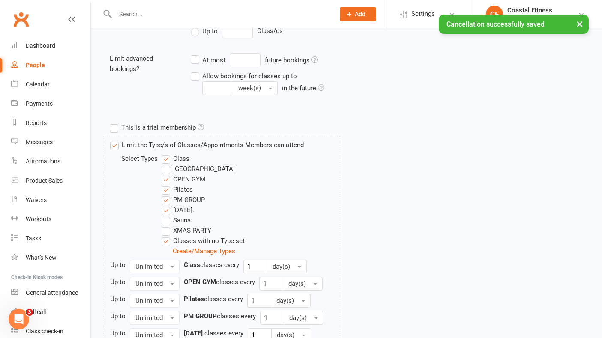
scroll to position [409, 0]
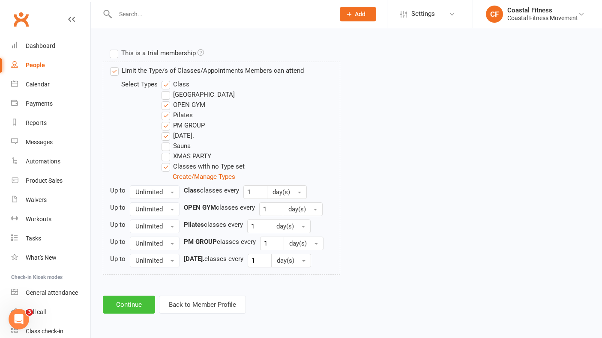
click at [130, 307] on button "Continue" at bounding box center [129, 305] width 52 height 18
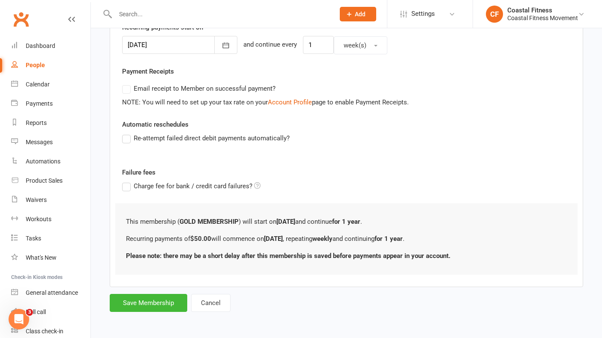
scroll to position [0, 0]
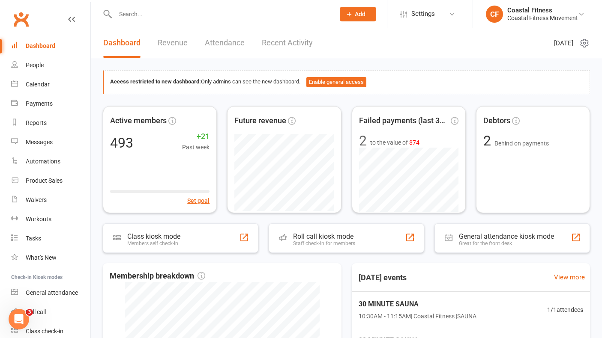
click at [130, 11] on input "text" at bounding box center [221, 14] width 216 height 12
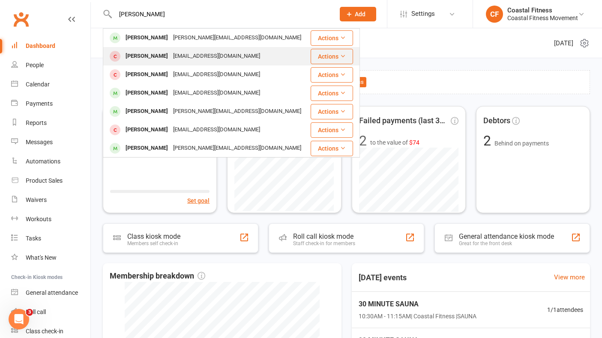
type input "[PERSON_NAME]"
click at [148, 55] on div "[PERSON_NAME]" at bounding box center [147, 56] width 48 height 12
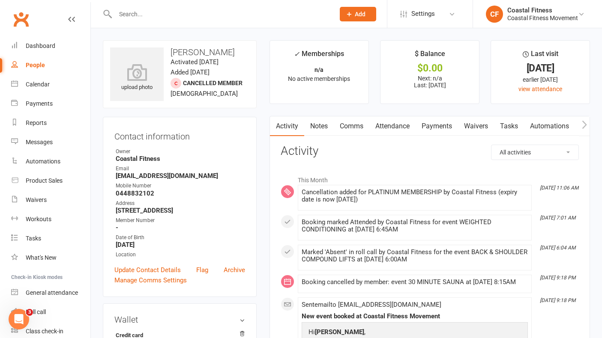
click at [451, 126] on link "Payments" at bounding box center [437, 127] width 42 height 20
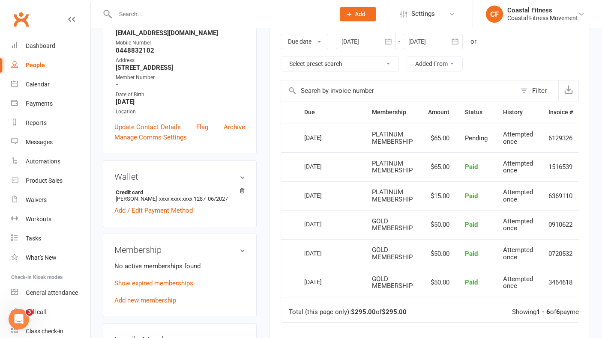
scroll to position [143, 0]
click at [150, 299] on link "Add new membership" at bounding box center [145, 301] width 62 height 8
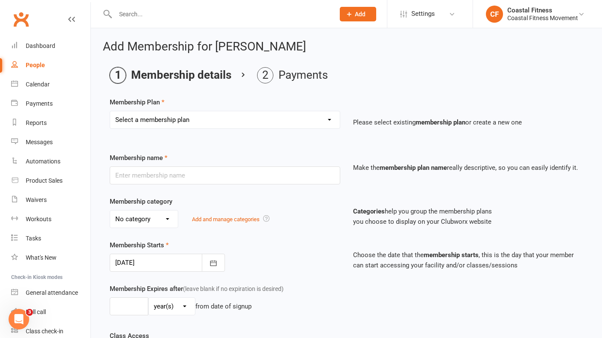
click at [316, 118] on select "Select a membership plan Create new Membership Plan GOLD MEMBERSHIP - FORTNIGHT…" at bounding box center [225, 119] width 230 height 17
select select "7"
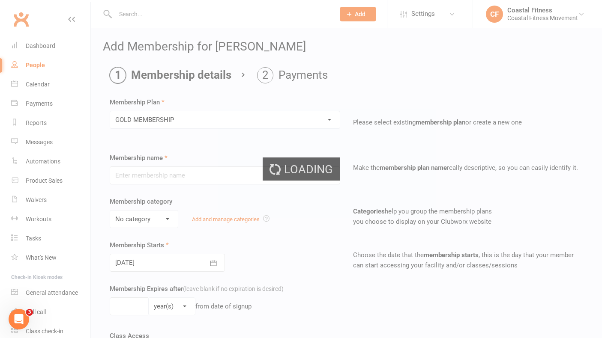
type input "GOLD MEMBERSHIP"
select select "3"
type input "1"
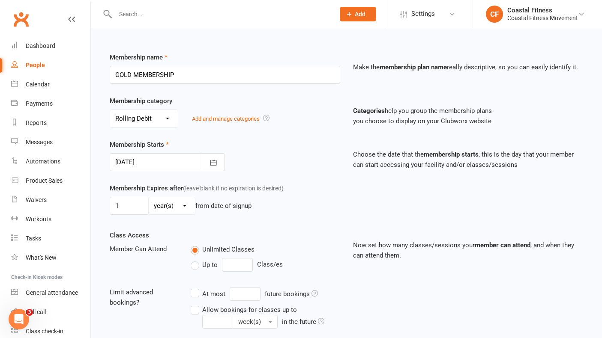
scroll to position [105, 0]
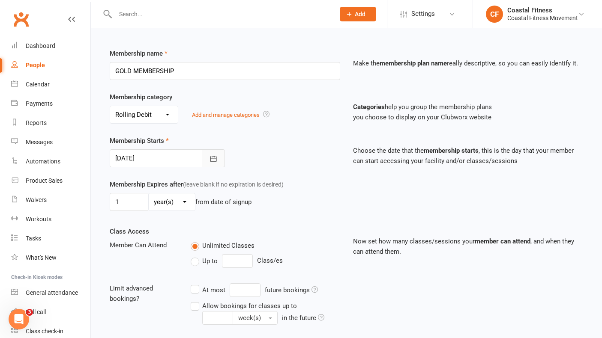
click at [221, 157] on button "button" at bounding box center [213, 159] width 23 height 18
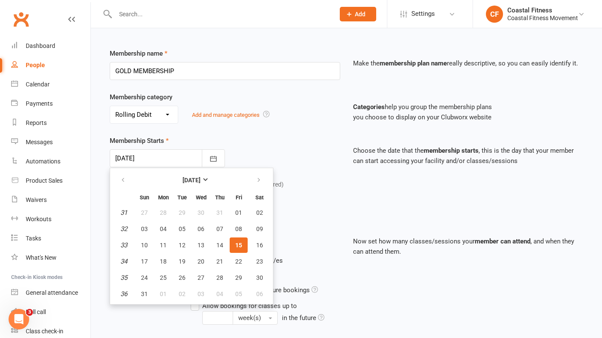
click at [278, 141] on div "Membership Starts [DATE] [DATE] Sun Mon Tue Wed Thu Fri Sat 31 27 28 29 30 31 0…" at bounding box center [224, 152] width 243 height 32
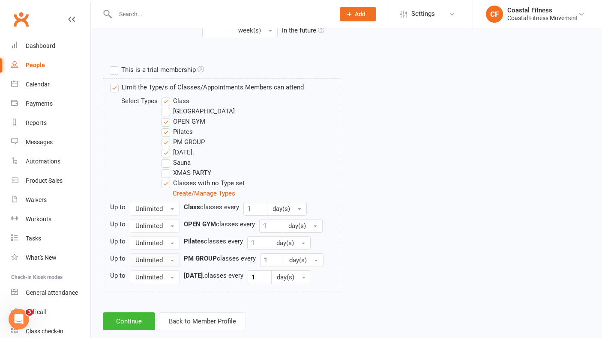
scroll to position [394, 0]
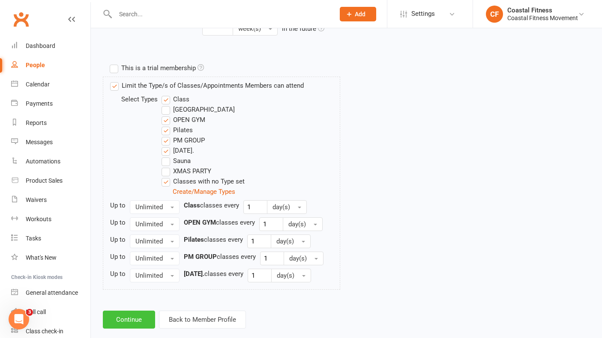
click at [135, 322] on button "Continue" at bounding box center [129, 320] width 52 height 18
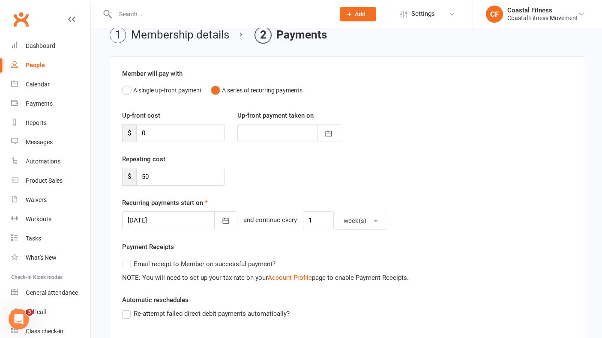
scroll to position [45, 0]
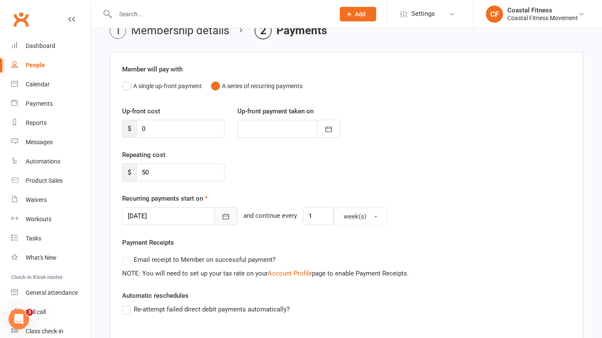
click at [222, 216] on icon "button" at bounding box center [226, 217] width 9 height 9
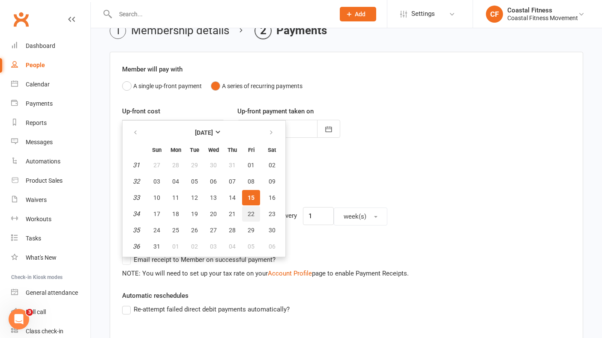
click at [250, 217] on span "22" at bounding box center [251, 214] width 7 height 7
type input "[DATE]"
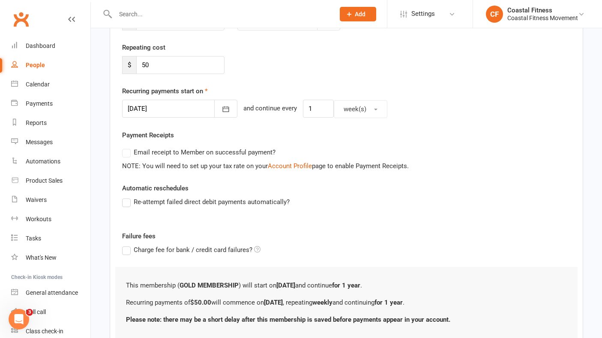
scroll to position [216, 0]
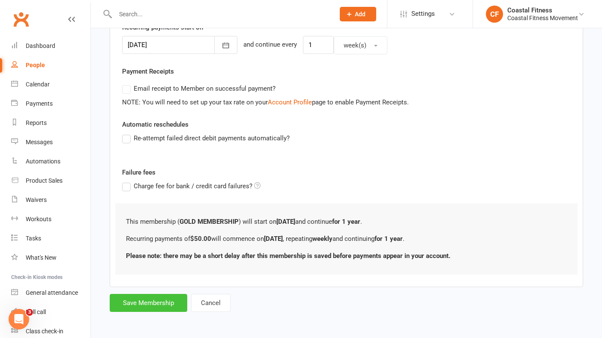
click at [158, 307] on button "Save Membership" at bounding box center [149, 303] width 78 height 18
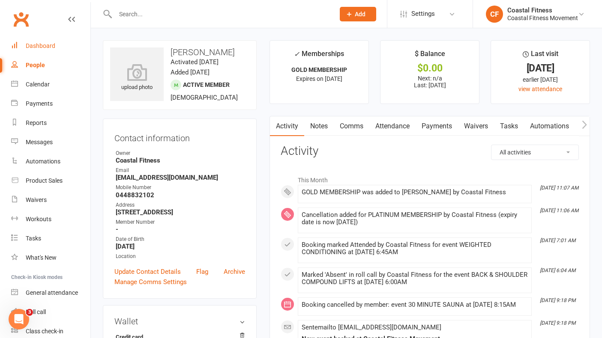
click at [39, 43] on div "Dashboard" at bounding box center [41, 45] width 30 height 7
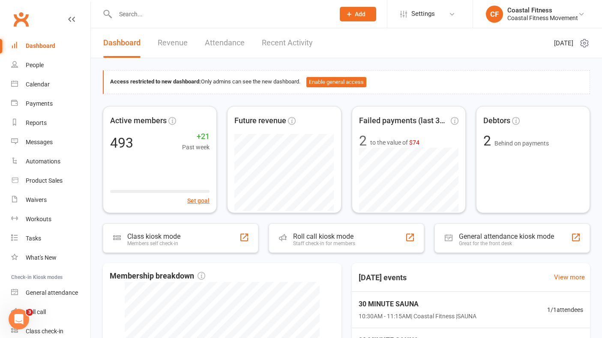
click at [359, 9] on button "Add" at bounding box center [358, 14] width 36 height 15
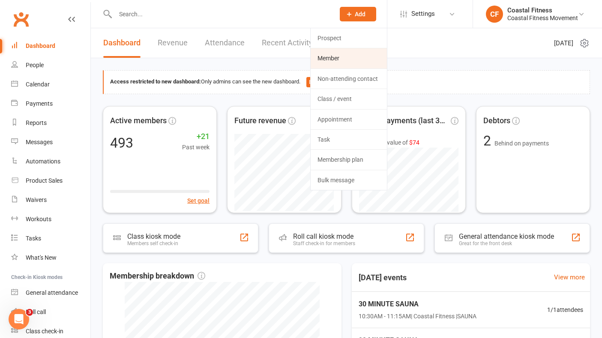
click at [338, 63] on link "Member" at bounding box center [349, 58] width 76 height 20
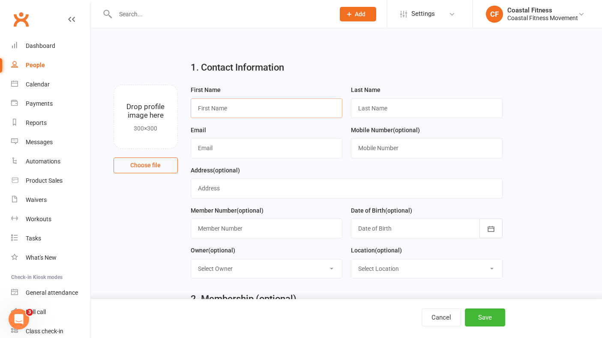
click at [212, 103] on input "text" at bounding box center [267, 109] width 152 height 20
type input "[PERSON_NAME]"
click at [217, 144] on input "text" at bounding box center [267, 148] width 152 height 20
type input "[EMAIL_ADDRESS][DOMAIN_NAME]"
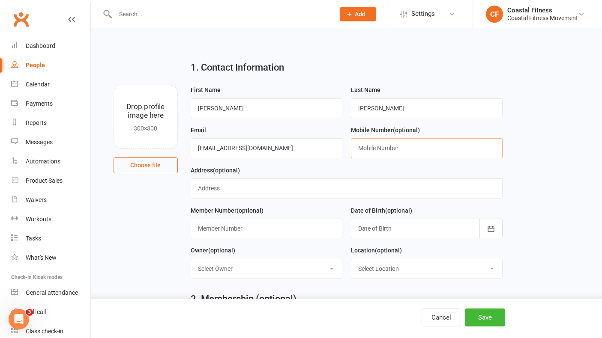
click at [410, 150] on input "text" at bounding box center [427, 148] width 152 height 20
type input "0431620176"
click at [240, 233] on input "text" at bounding box center [267, 229] width 152 height 20
type input "[PERSON_NAME].687"
click at [490, 225] on button "button" at bounding box center [490, 229] width 23 height 20
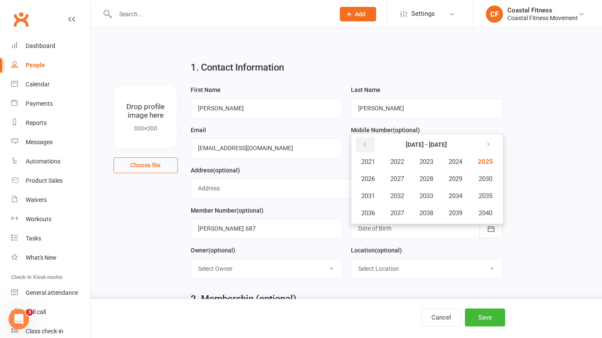
click at [365, 140] on button "button" at bounding box center [365, 144] width 18 height 15
click at [428, 200] on span "1993" at bounding box center [426, 196] width 14 height 8
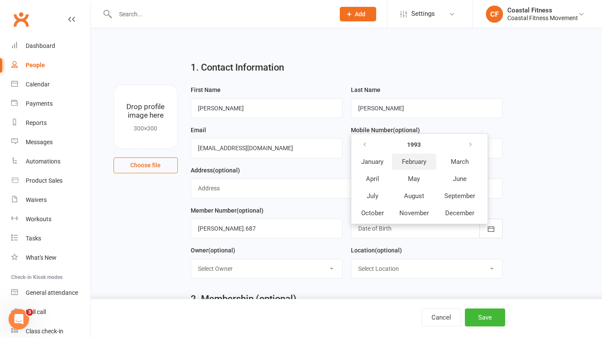
click at [416, 159] on span "February" at bounding box center [414, 162] width 24 height 8
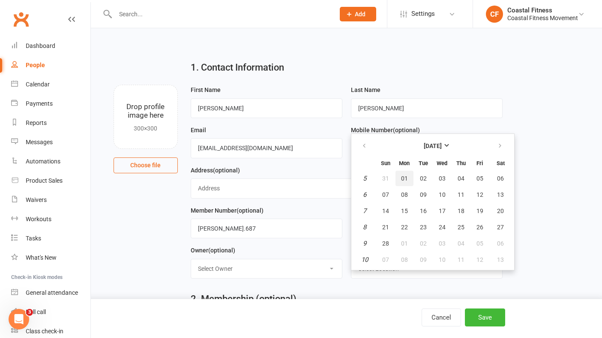
click at [406, 175] on button "01" at bounding box center [404, 178] width 18 height 15
type input "[DATE]"
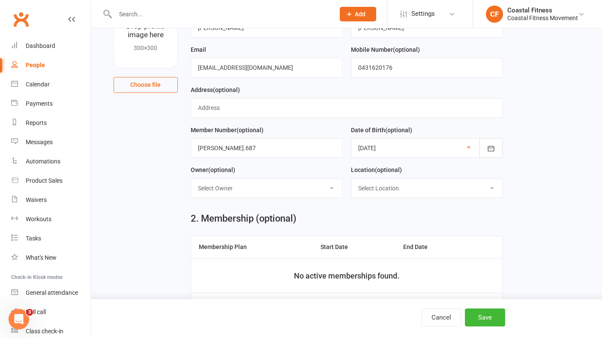
scroll to position [80, 0]
click at [493, 317] on button "Save" at bounding box center [485, 318] width 40 height 18
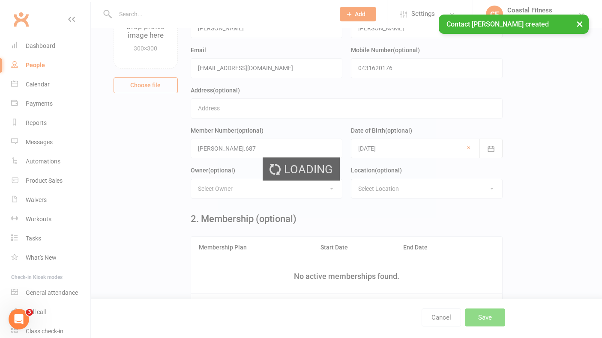
scroll to position [0, 0]
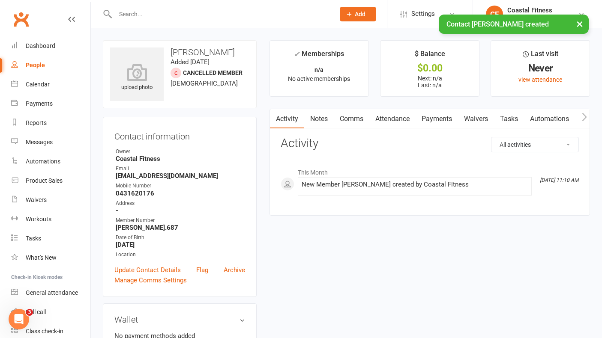
click at [486, 120] on link "Waivers" at bounding box center [476, 119] width 36 height 20
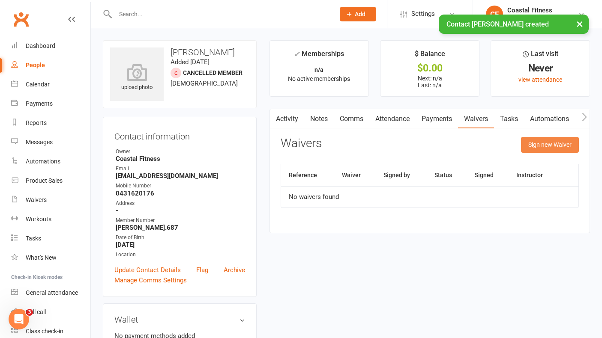
click at [533, 150] on button "Sign new Waiver" at bounding box center [550, 144] width 58 height 15
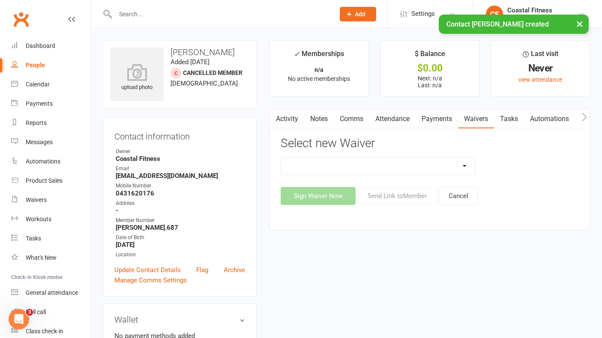
click at [426, 168] on select "5 x SAUNA PASS 7 DAY CASUAL PASS 7 DAY FREE TRIAL BRING A FRIEND FOR FREE BRONZ…" at bounding box center [378, 166] width 194 height 17
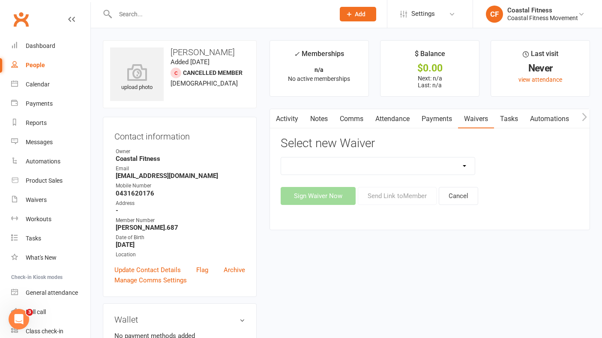
select select "11072"
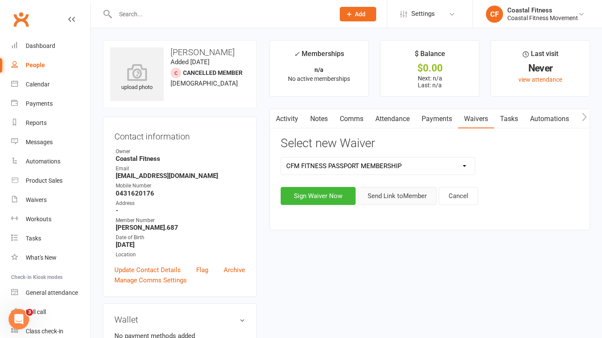
click at [415, 191] on button "Send Link to Member" at bounding box center [397, 196] width 79 height 18
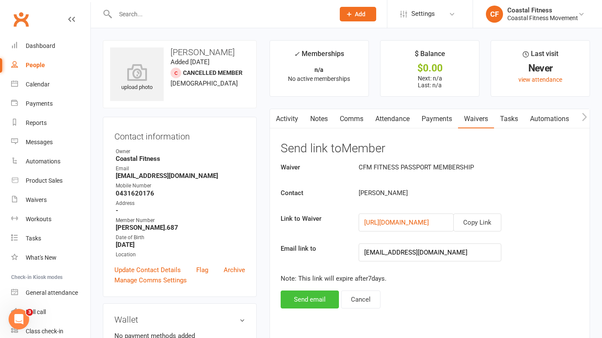
click at [321, 295] on button "Send email" at bounding box center [310, 300] width 58 height 18
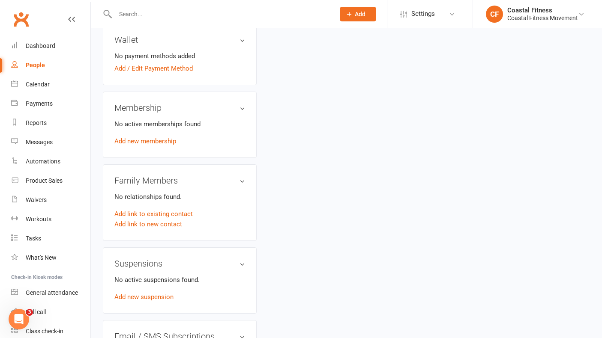
scroll to position [371, 0]
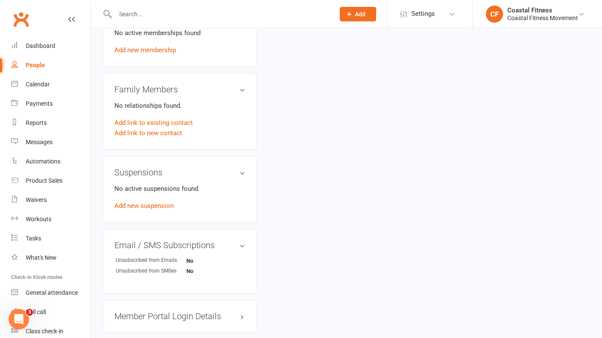
click at [202, 315] on h3 "Member Portal Login Details" at bounding box center [179, 316] width 131 height 9
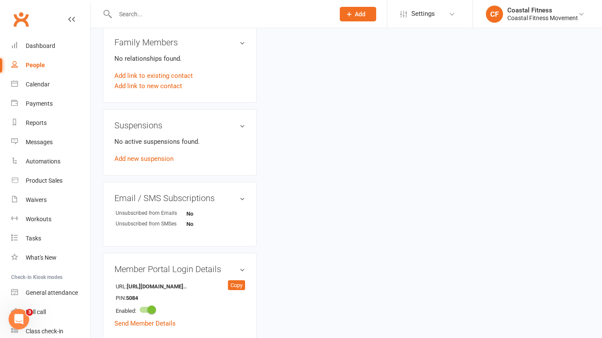
scroll to position [423, 0]
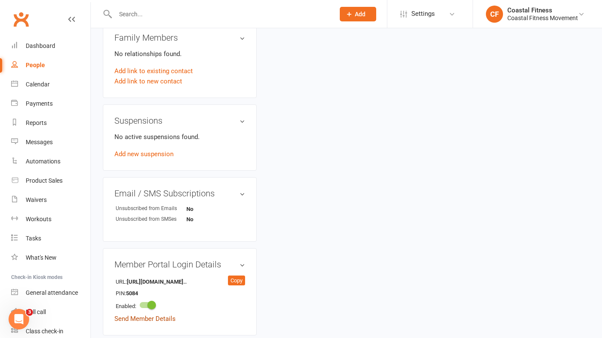
click at [163, 318] on link "Send Member Details" at bounding box center [144, 319] width 61 height 8
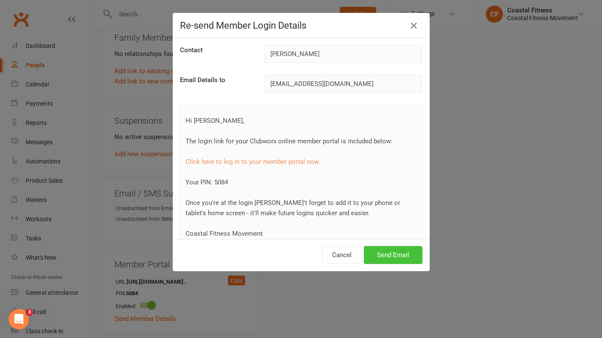
click at [395, 262] on button "Send Email" at bounding box center [393, 255] width 59 height 18
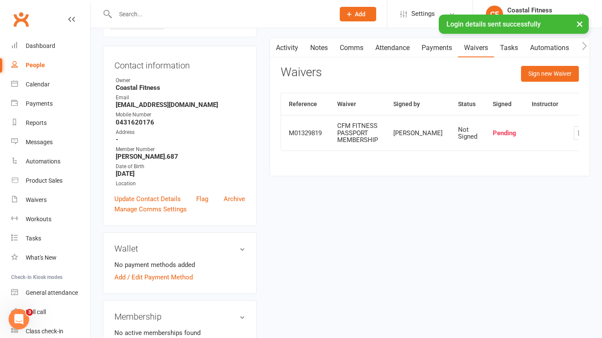
scroll to position [0, 0]
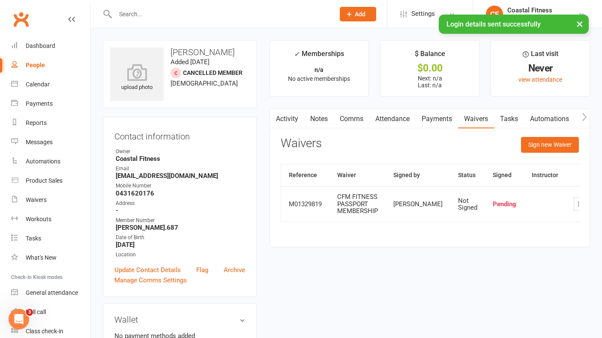
click at [349, 122] on link "Comms" at bounding box center [352, 119] width 36 height 20
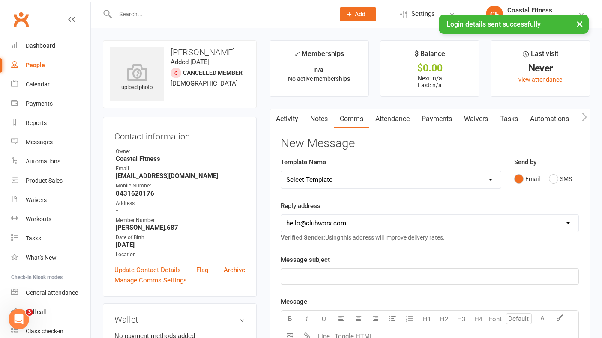
click at [409, 180] on select "Select Template [Email] CFM 7 day trial [SMS] Failure to scan FP [Email] It's t…" at bounding box center [391, 179] width 220 height 17
select select "4"
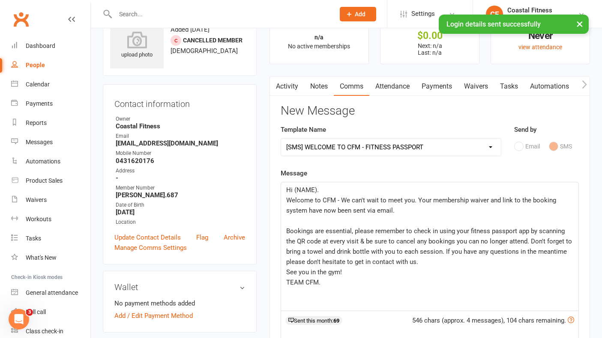
scroll to position [35, 0]
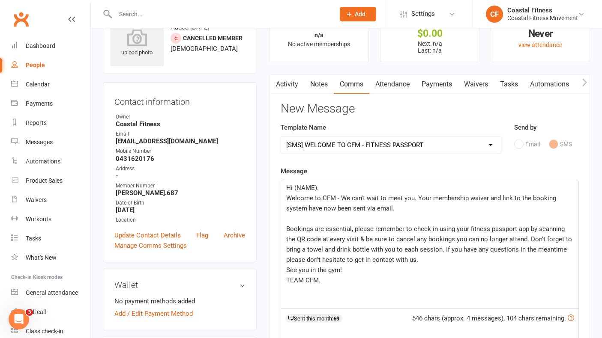
click at [332, 183] on p "Hi (NAME)." at bounding box center [429, 188] width 287 height 10
click at [401, 199] on span "Welcome to CFM - We can't wait to meet you. Your membership waiver and link to …" at bounding box center [422, 204] width 272 height 18
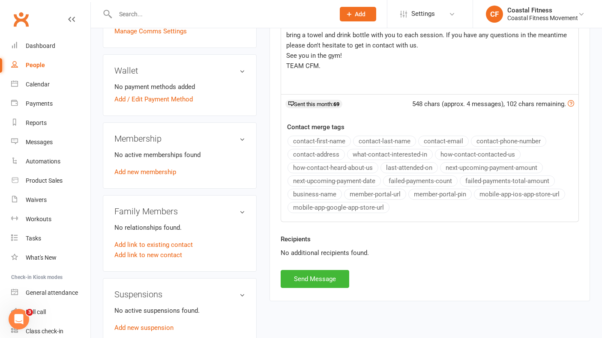
scroll to position [254, 0]
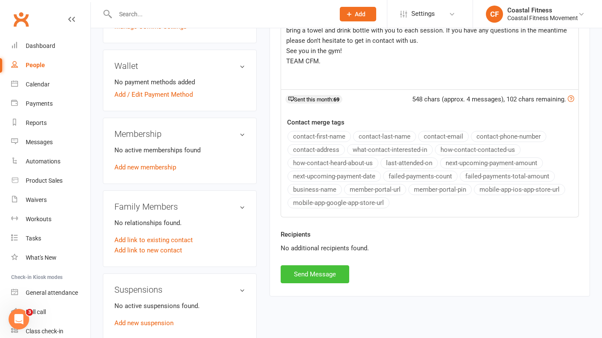
click at [335, 275] on button "Send Message" at bounding box center [315, 275] width 69 height 18
select select
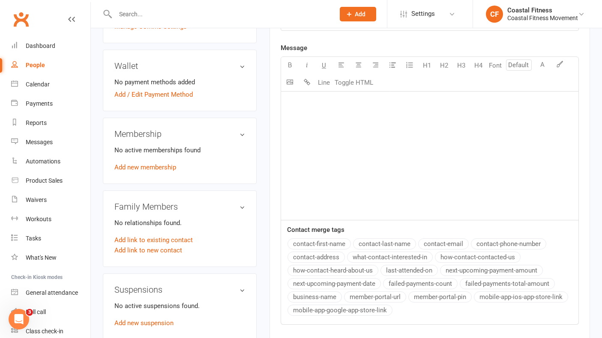
click at [17, 22] on link "Clubworx" at bounding box center [20, 19] width 21 height 21
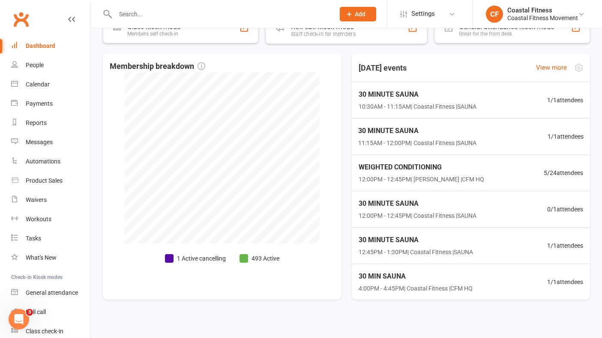
scroll to position [22, 0]
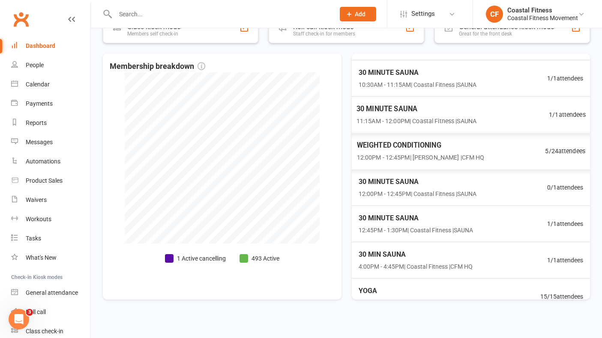
click at [424, 90] on div "30 MINUTE SAUNA 10:30AM - 11:15AM | Coastal Fitness | SAUNA 1 / 1 attendees" at bounding box center [470, 78] width 245 height 36
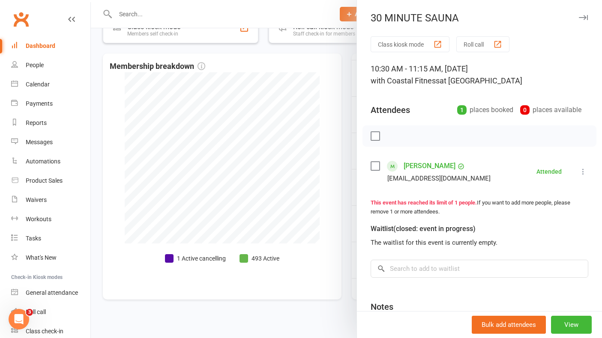
click at [583, 16] on icon "button" at bounding box center [583, 17] width 9 height 5
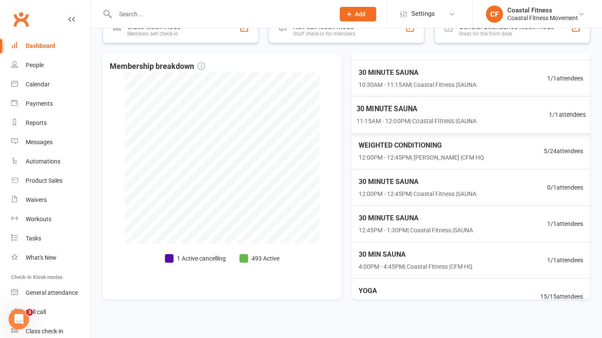
click at [416, 120] on span "11:15AM - 12:00PM | Coastal Fitness | SAUNA" at bounding box center [416, 122] width 120 height 10
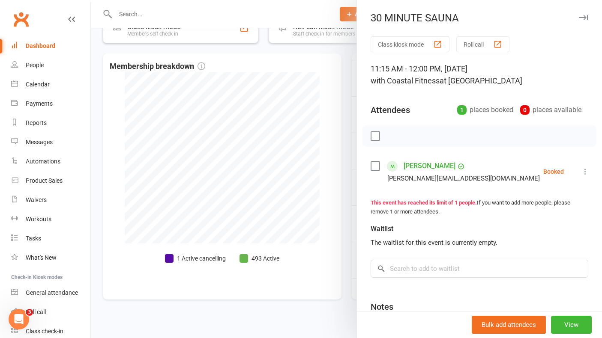
click at [584, 171] on icon at bounding box center [585, 172] width 9 height 9
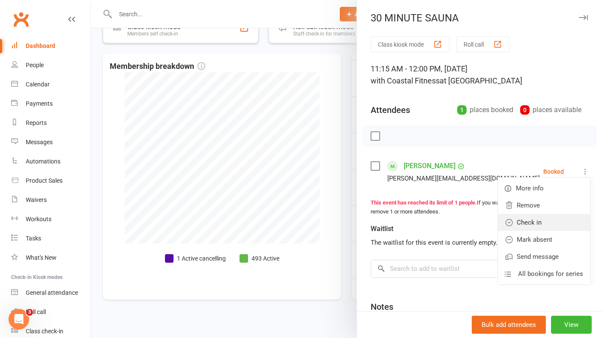
click at [542, 223] on link "Check in" at bounding box center [544, 222] width 92 height 17
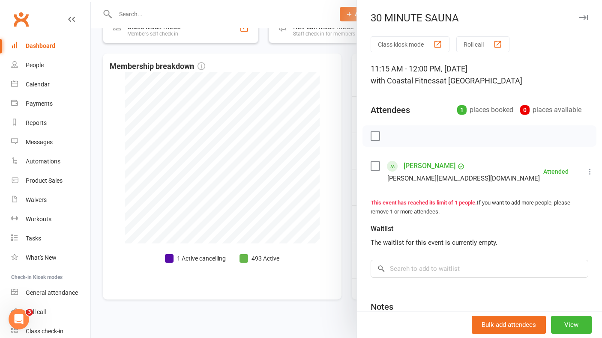
click at [586, 18] on icon "button" at bounding box center [583, 17] width 9 height 5
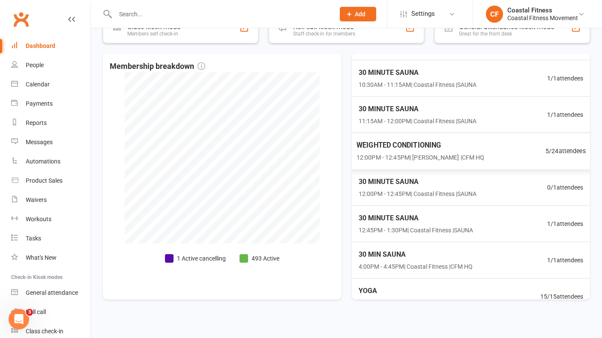
click at [431, 154] on span "12:00PM - 12:45PM | [PERSON_NAME] | CFM HQ" at bounding box center [420, 158] width 128 height 10
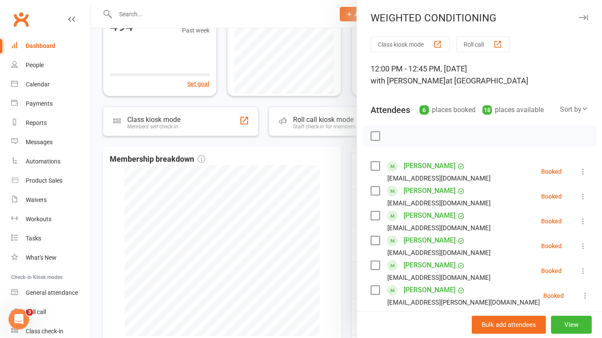
scroll to position [0, 0]
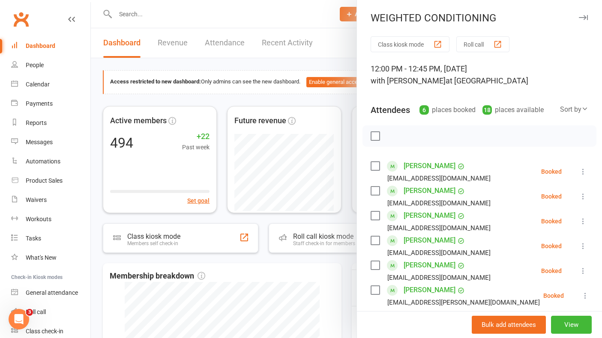
click at [580, 16] on icon "button" at bounding box center [583, 17] width 9 height 5
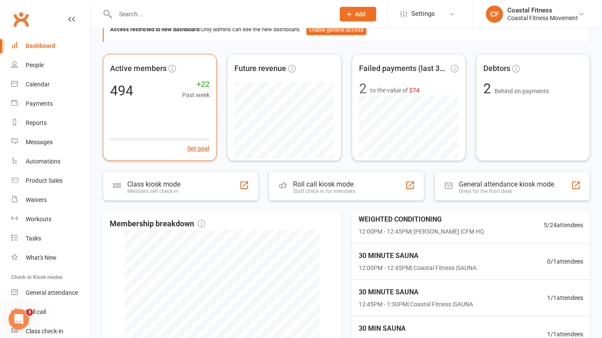
scroll to position [129, 0]
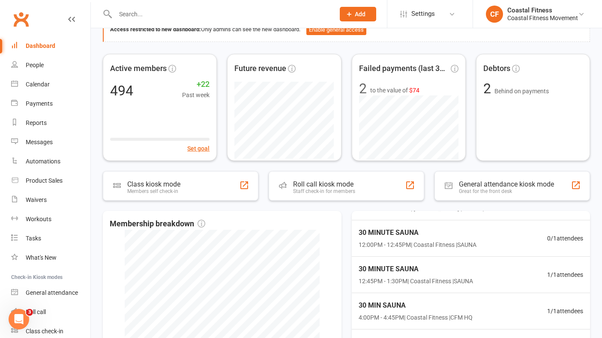
click at [410, 280] on span "12:45PM - 1:30PM | Coastal Fitness | SAUNA" at bounding box center [416, 281] width 114 height 9
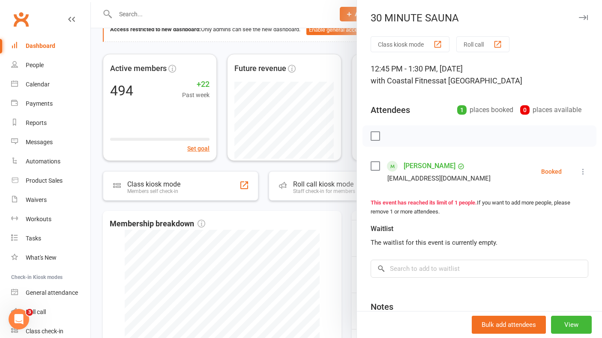
click at [585, 18] on icon "button" at bounding box center [583, 17] width 9 height 5
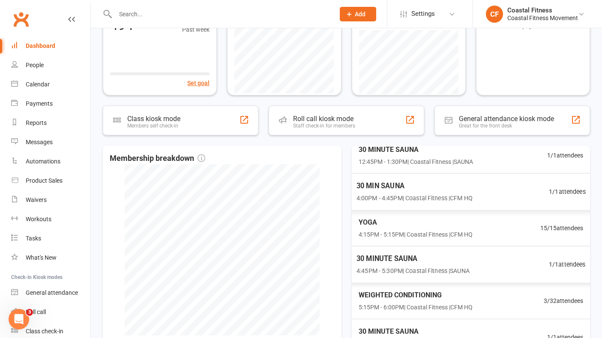
scroll to position [138, 0]
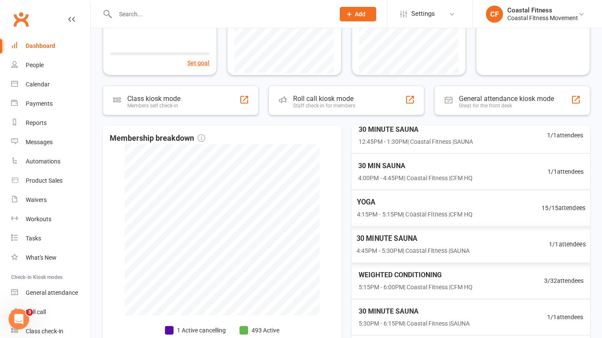
click at [415, 195] on div "YOGA 4:15PM - 5:15PM | Coastal Fitness | CFM HQ 15 / 15 attendees" at bounding box center [470, 208] width 249 height 37
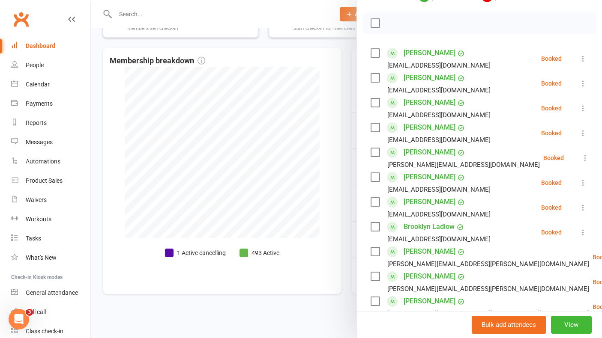
scroll to position [0, 0]
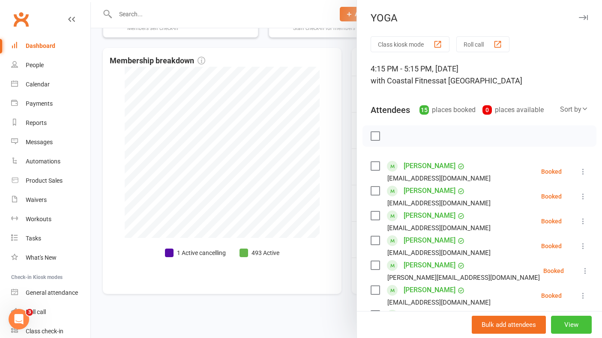
click at [576, 326] on button "View" at bounding box center [571, 325] width 41 height 18
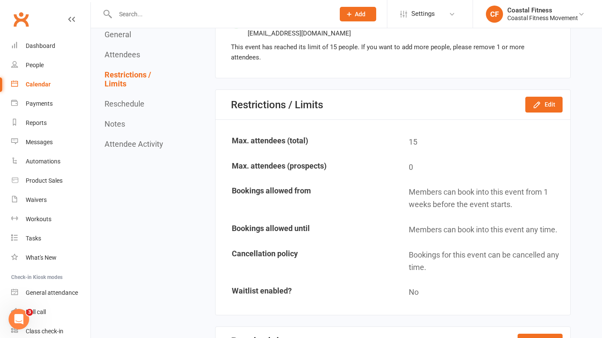
scroll to position [1011, 0]
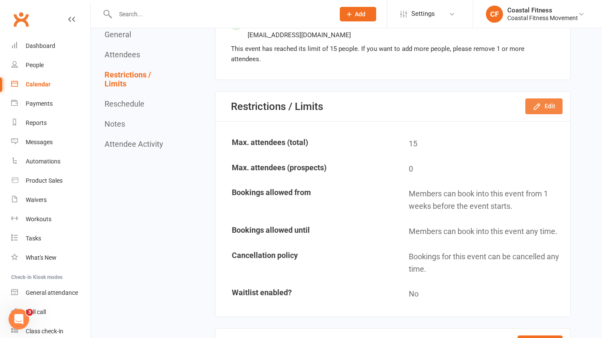
click at [554, 99] on button "Edit" at bounding box center [543, 106] width 37 height 15
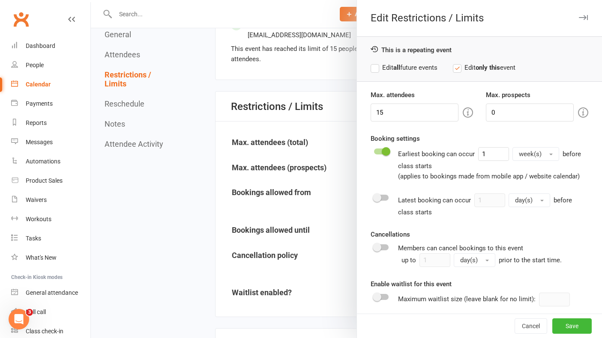
click at [378, 68] on label "Edit all future events" at bounding box center [404, 68] width 67 height 10
click at [405, 117] on input "15" at bounding box center [415, 113] width 88 height 18
type input "1"
type input "20"
click at [581, 323] on button "Save" at bounding box center [571, 326] width 39 height 15
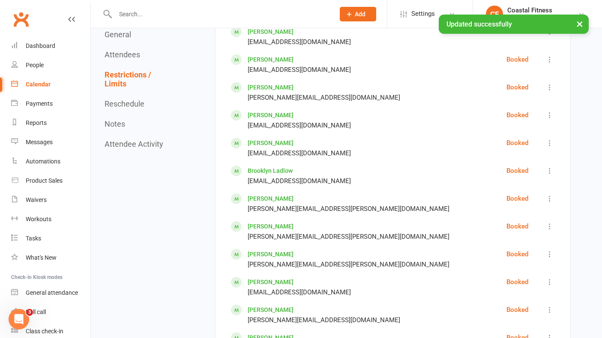
scroll to position [0, 0]
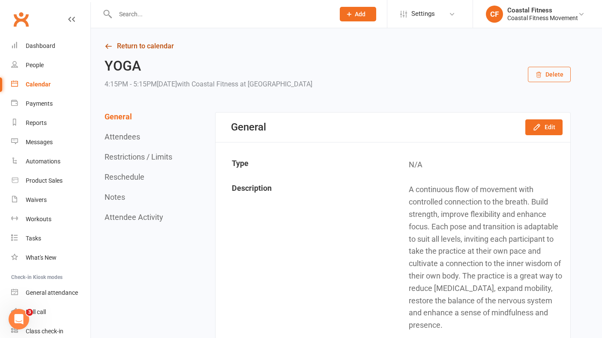
click at [131, 45] on link "Return to calendar" at bounding box center [338, 46] width 466 height 12
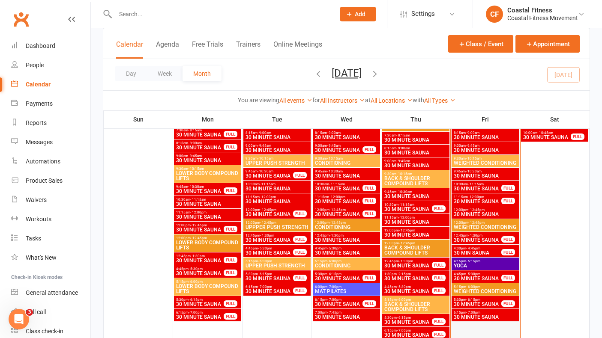
scroll to position [764, 0]
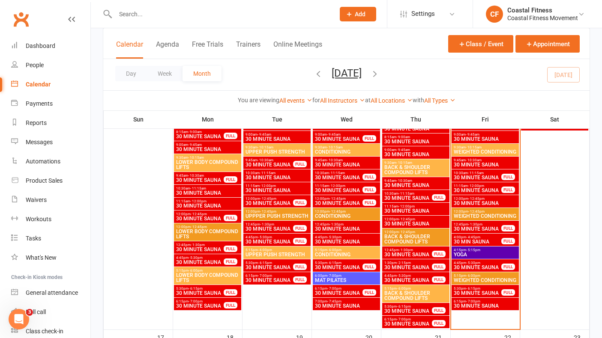
click at [474, 281] on span "WEIGHTED CONDITIONING" at bounding box center [485, 280] width 64 height 5
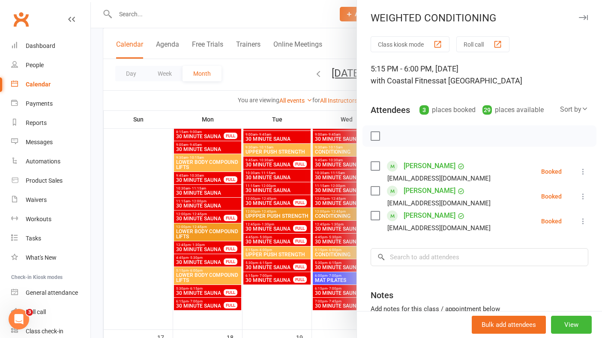
click at [584, 15] on icon "button" at bounding box center [583, 17] width 9 height 5
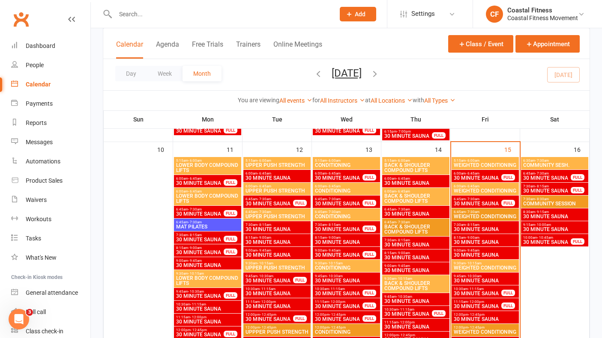
scroll to position [647, 0]
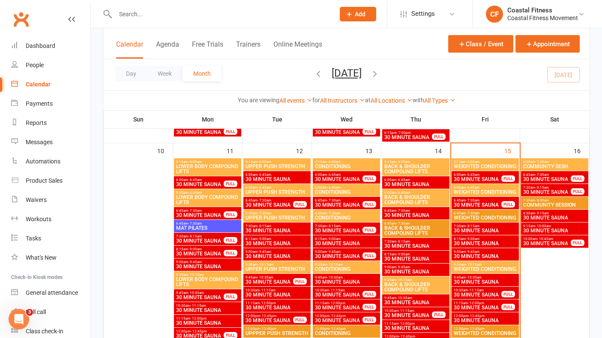
click at [485, 164] on span "WEIGHTED CONDITIONING" at bounding box center [485, 166] width 64 height 5
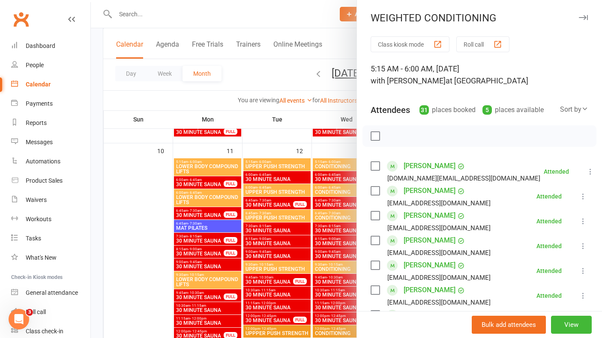
click at [582, 16] on icon "button" at bounding box center [583, 17] width 9 height 5
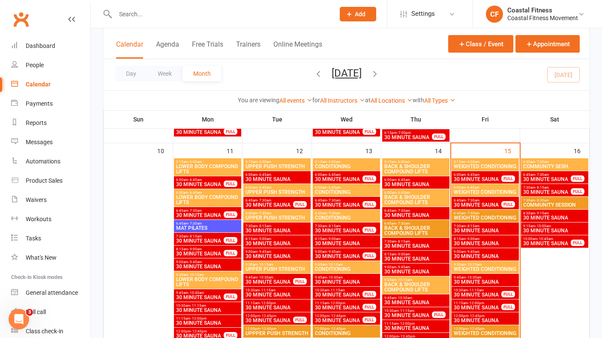
click at [486, 188] on span "6:00am - 6:45am" at bounding box center [485, 188] width 64 height 4
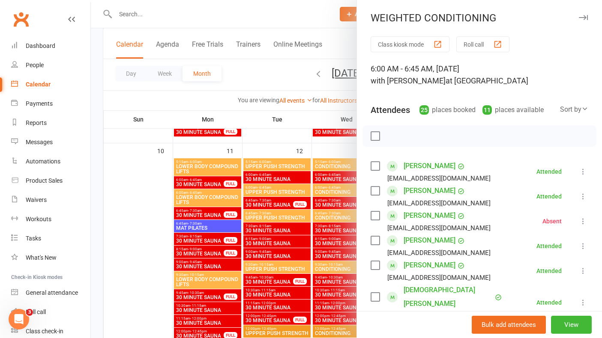
click at [582, 17] on icon "button" at bounding box center [583, 17] width 9 height 5
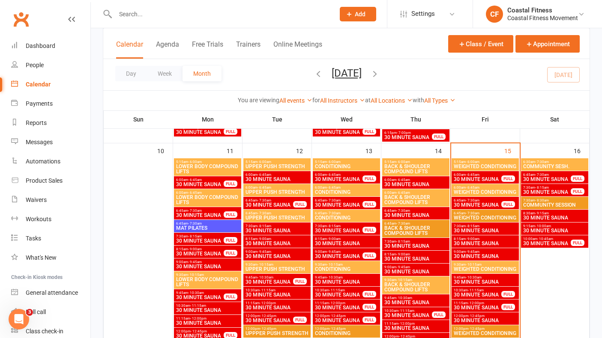
click at [476, 210] on div "6:45am - 7:30am WEIGHTED CONDITIONING" at bounding box center [485, 216] width 67 height 12
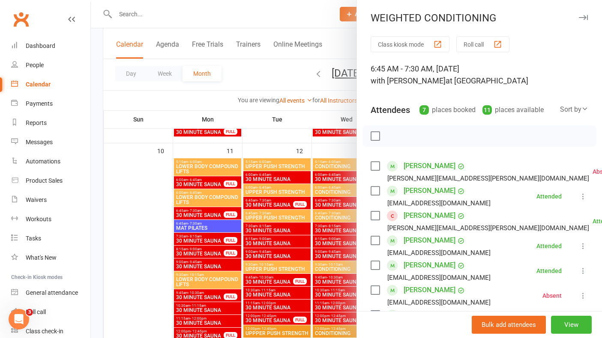
click at [581, 17] on icon "button" at bounding box center [583, 17] width 9 height 5
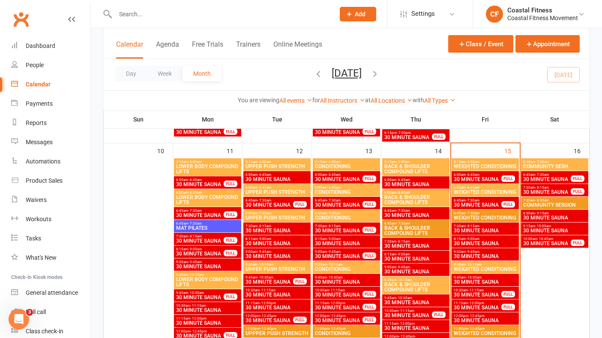
click at [477, 267] on span "WEIGHTED CONDITIONING" at bounding box center [485, 269] width 64 height 5
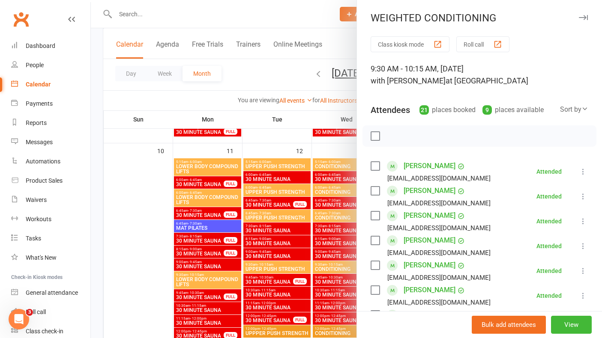
click at [584, 14] on button "button" at bounding box center [583, 17] width 10 height 10
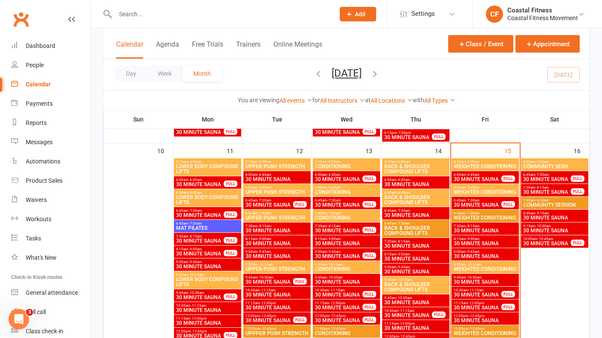
click at [475, 263] on span "- 10:15am" at bounding box center [474, 265] width 16 height 4
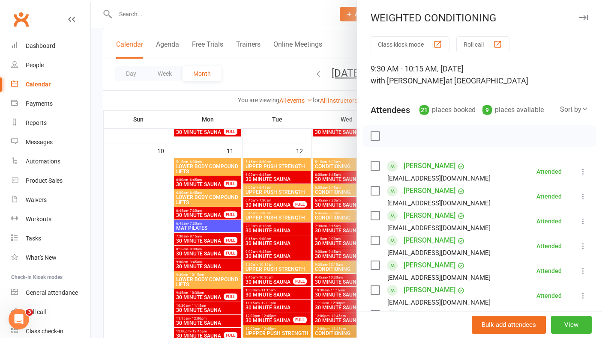
click at [584, 19] on icon "button" at bounding box center [583, 17] width 9 height 5
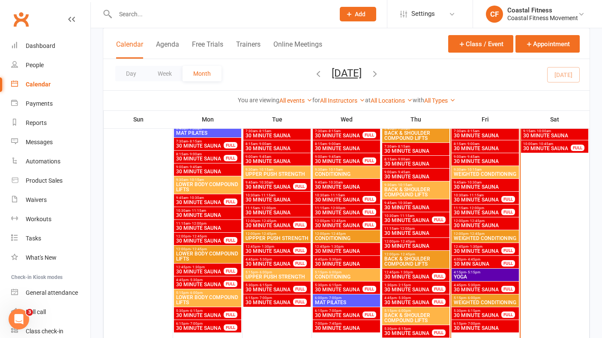
scroll to position [766, 0]
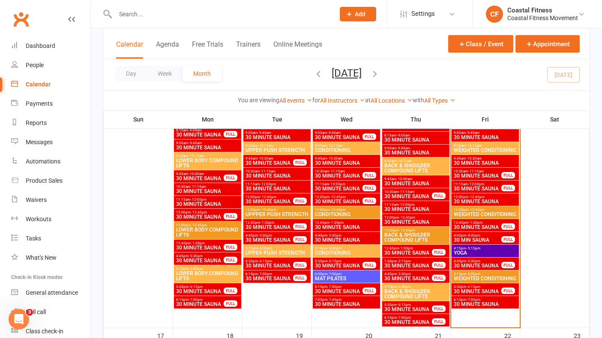
click at [474, 278] on span "WEIGHTED CONDITIONING" at bounding box center [485, 278] width 64 height 5
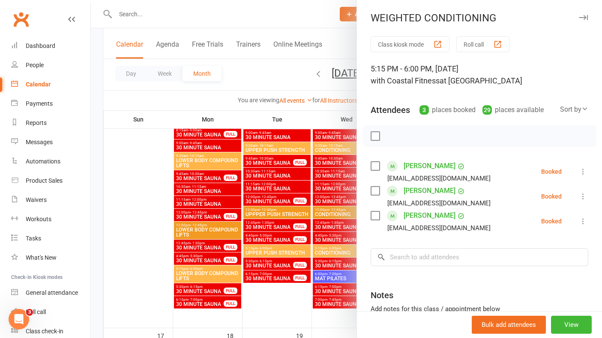
click at [583, 15] on icon "button" at bounding box center [583, 17] width 9 height 5
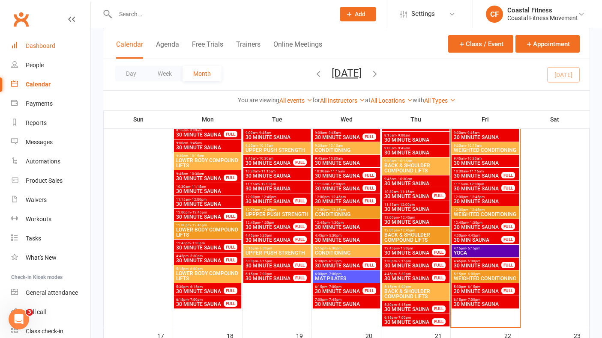
click at [48, 48] on div "Dashboard" at bounding box center [41, 45] width 30 height 7
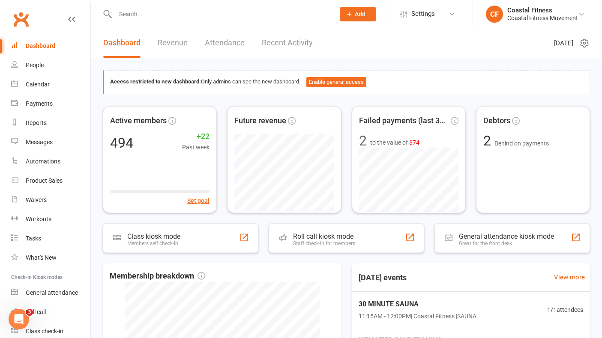
click at [175, 38] on link "Revenue" at bounding box center [173, 43] width 30 height 30
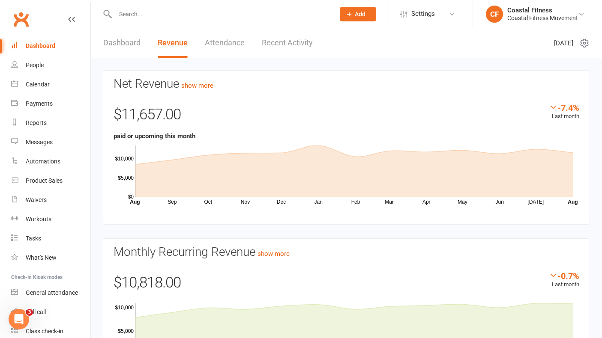
click at [221, 47] on link "Attendance" at bounding box center [225, 43] width 40 height 30
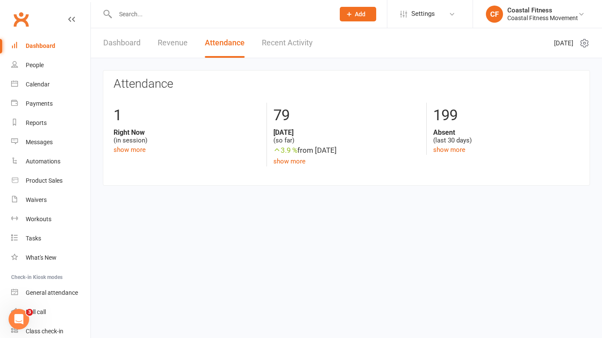
click at [118, 43] on link "Dashboard" at bounding box center [121, 43] width 37 height 30
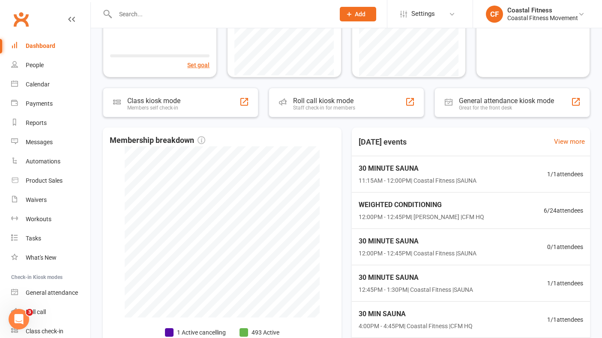
scroll to position [143, 0]
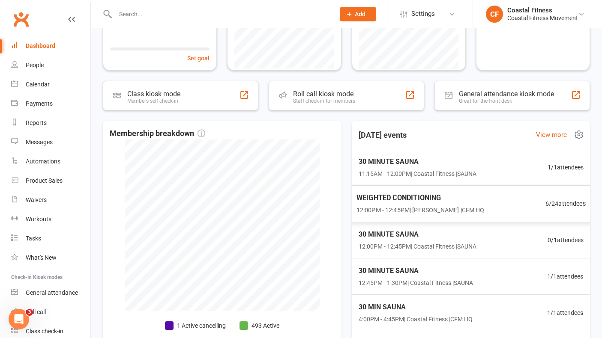
click at [424, 207] on span "12:00PM - 12:45PM | Ash Lawler | CFM HQ" at bounding box center [420, 211] width 128 height 10
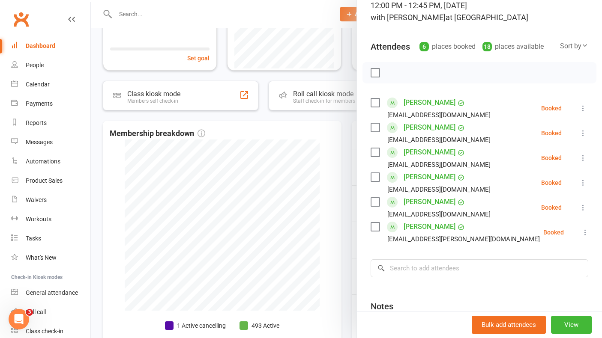
scroll to position [63, 0]
